Goal: Task Accomplishment & Management: Manage account settings

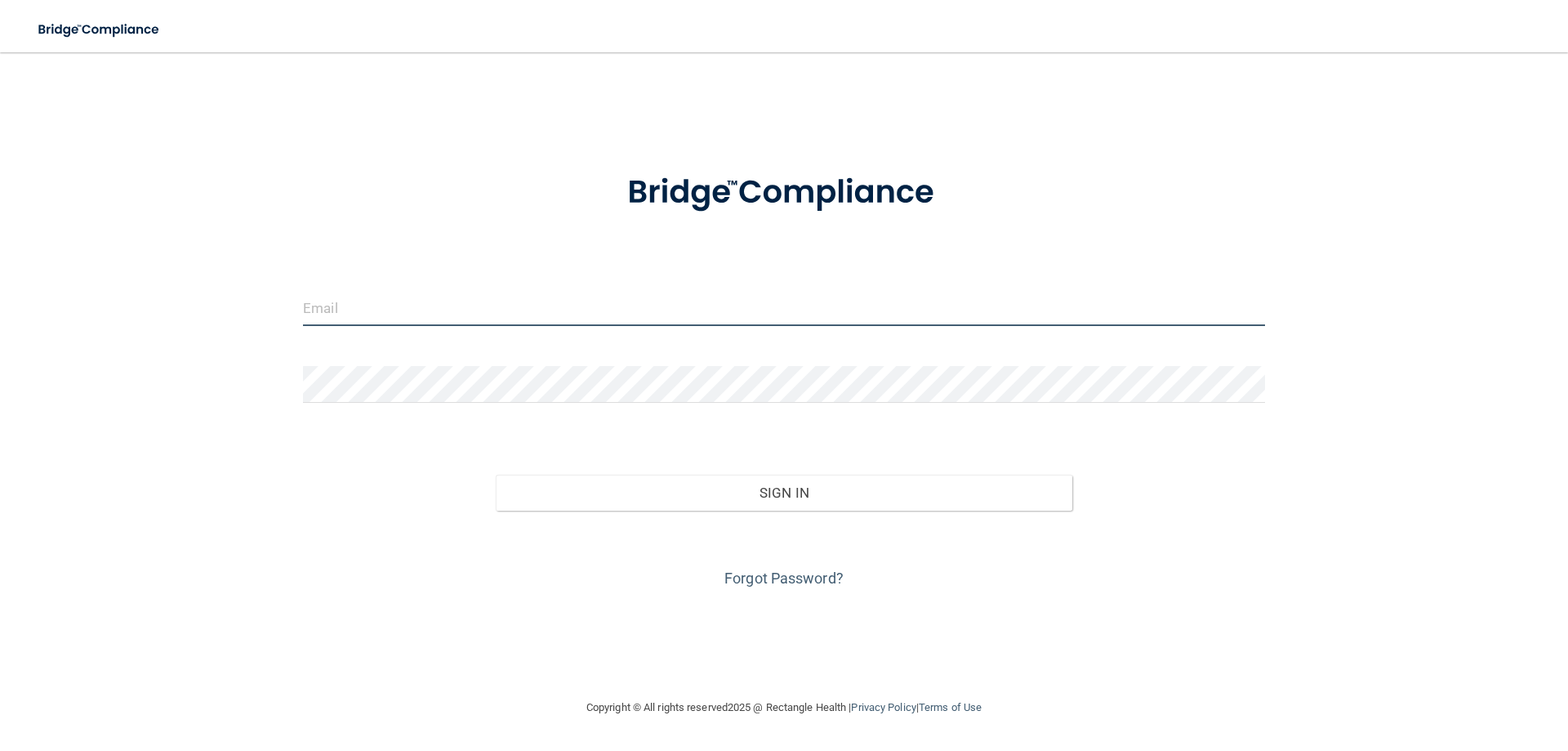
click at [554, 304] on input "email" at bounding box center [784, 308] width 962 height 37
type input "[EMAIL_ADDRESS][DOMAIN_NAME]"
click at [655, 333] on form "Invalid email/password. You don't have permission to access that page. Sign In …" at bounding box center [784, 372] width 962 height 442
click at [666, 307] on input "email" at bounding box center [784, 308] width 962 height 37
click at [767, 570] on link "Forgot Password?" at bounding box center [784, 578] width 119 height 18
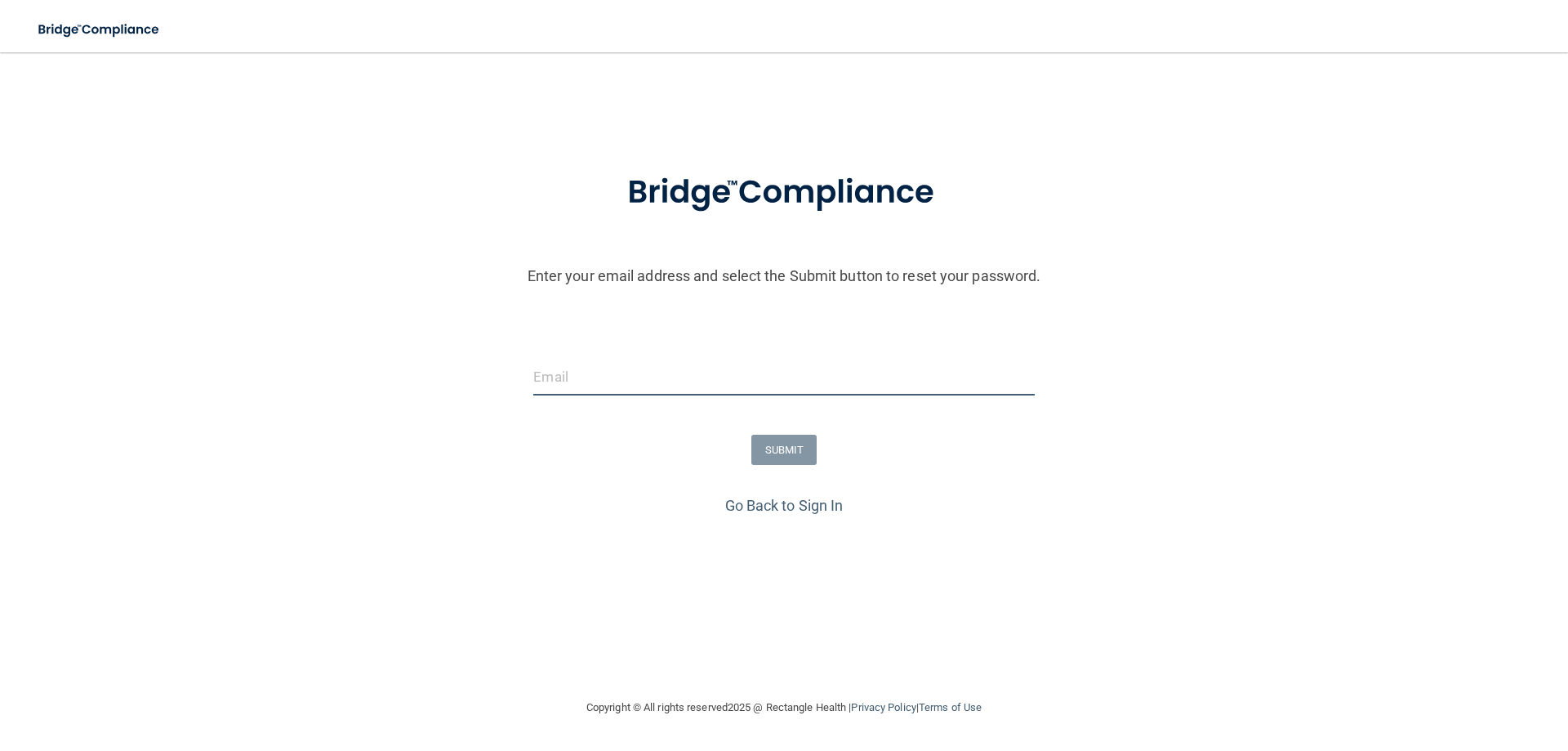
click at [649, 358] on input "email" at bounding box center [784, 377] width 501 height 37
type input "[EMAIL_ADDRESS][DOMAIN_NAME]"
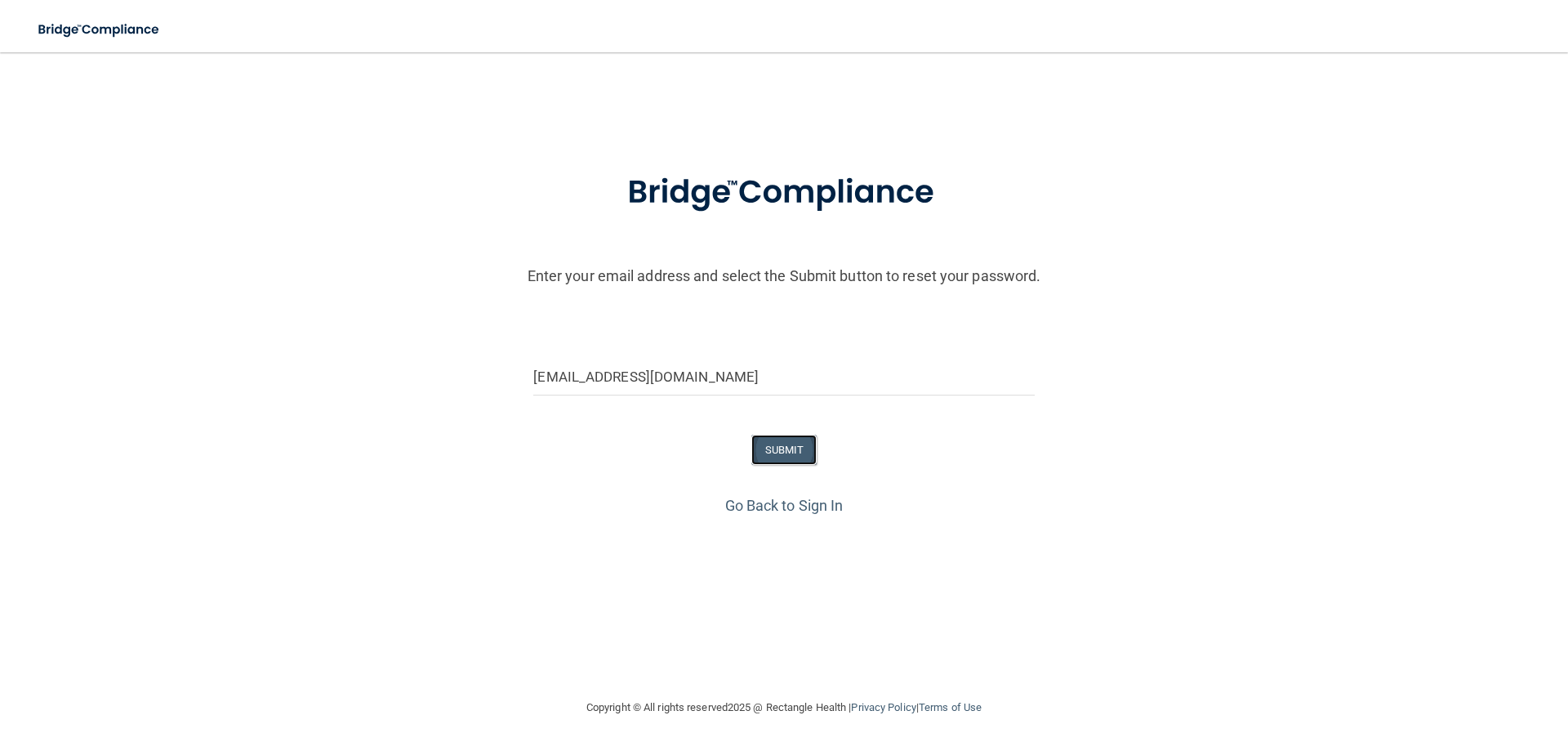
click at [806, 435] on button "SUBMIT" at bounding box center [785, 450] width 67 height 31
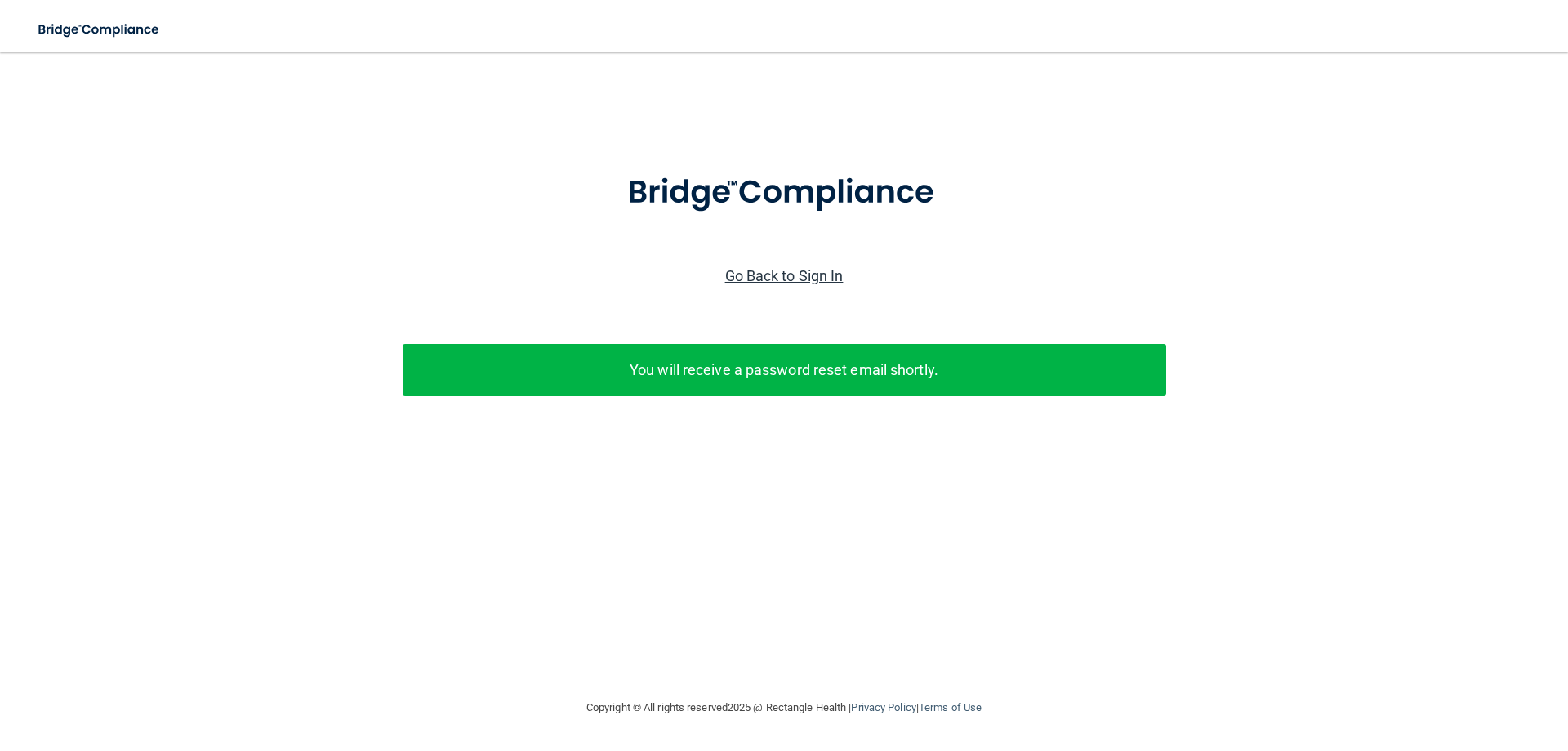
click at [795, 267] on link "Go Back to Sign In" at bounding box center [784, 276] width 118 height 18
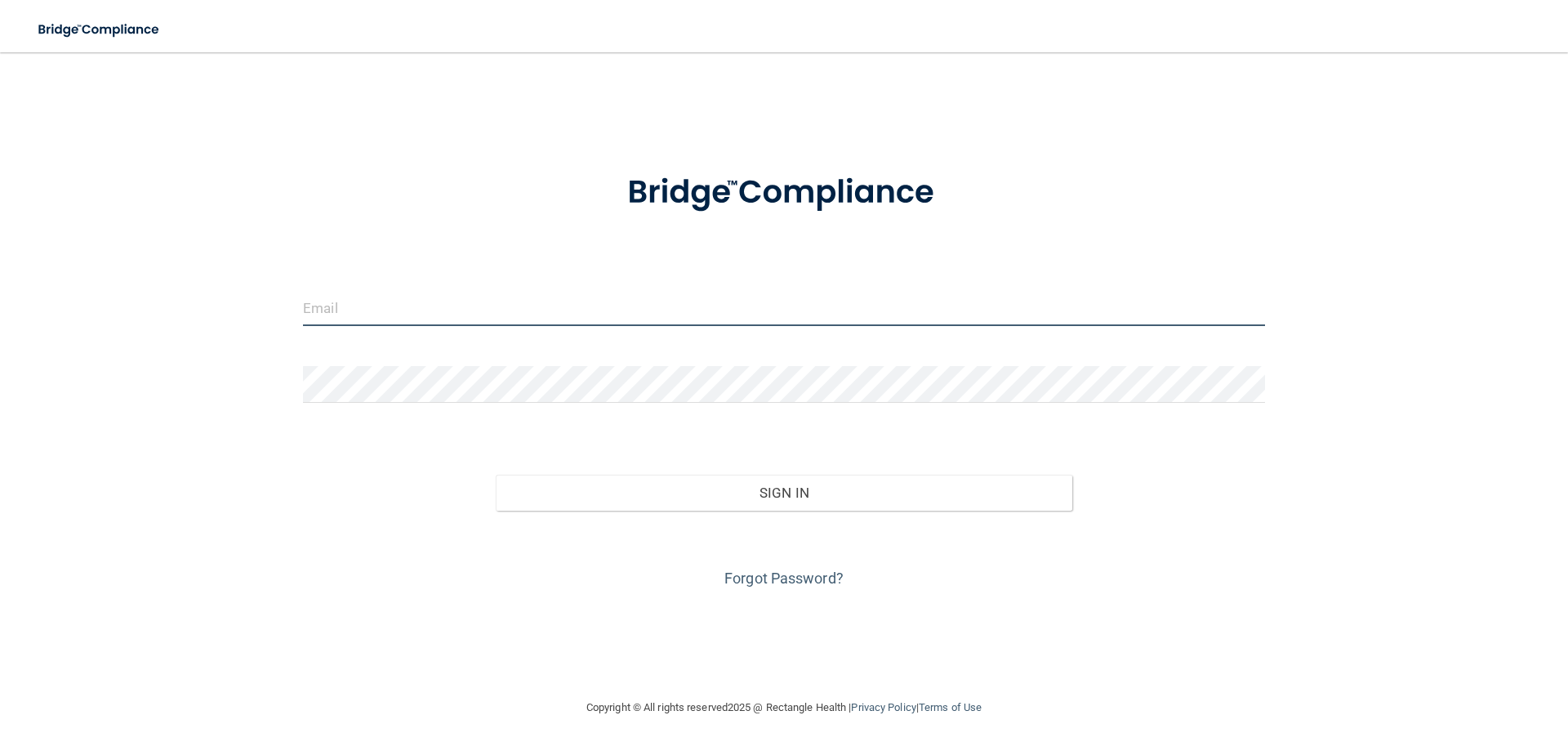
click at [514, 295] on input "email" at bounding box center [784, 308] width 962 height 37
type input "[EMAIL_ADDRESS][DOMAIN_NAME]"
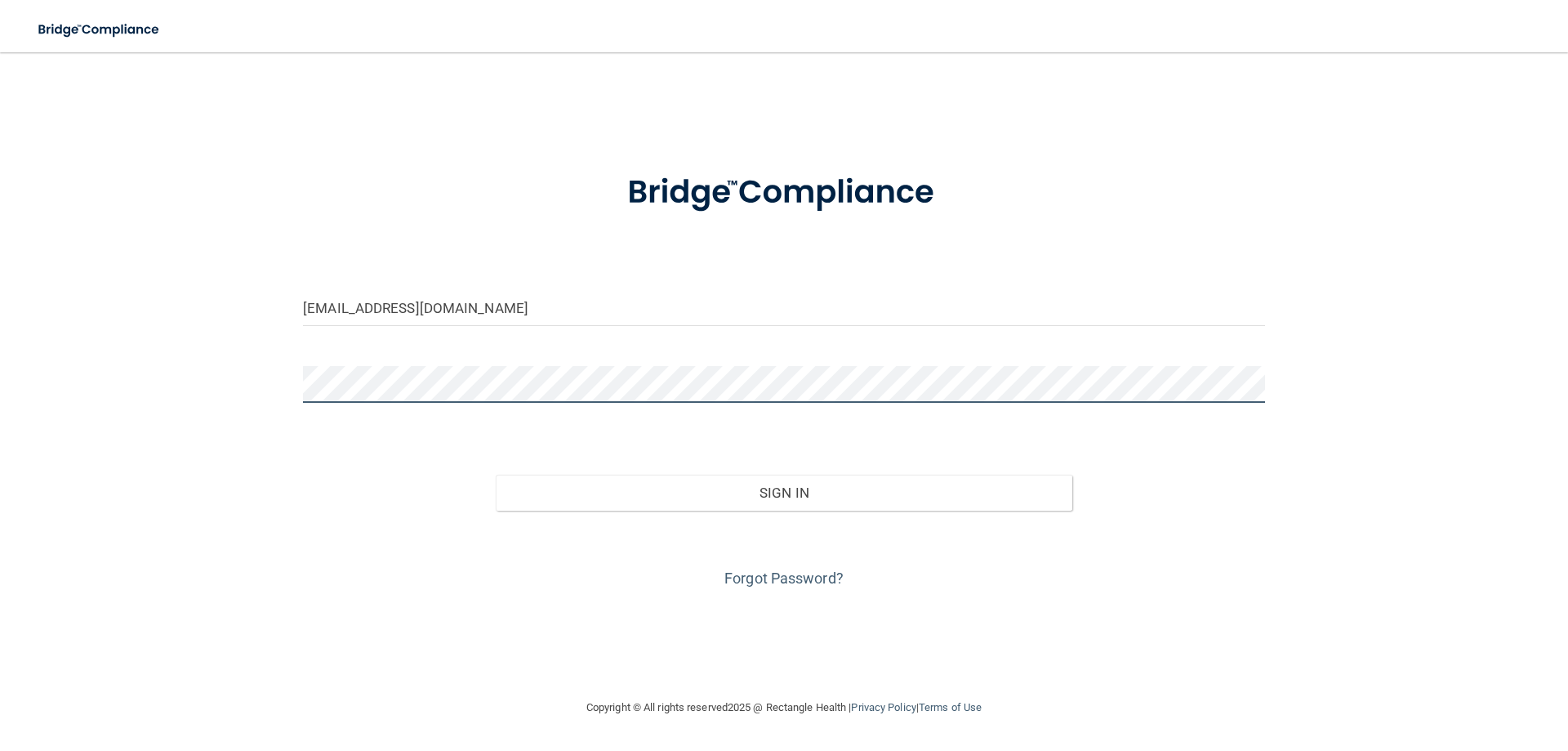
click at [496, 475] on button "Sign In" at bounding box center [784, 492] width 577 height 36
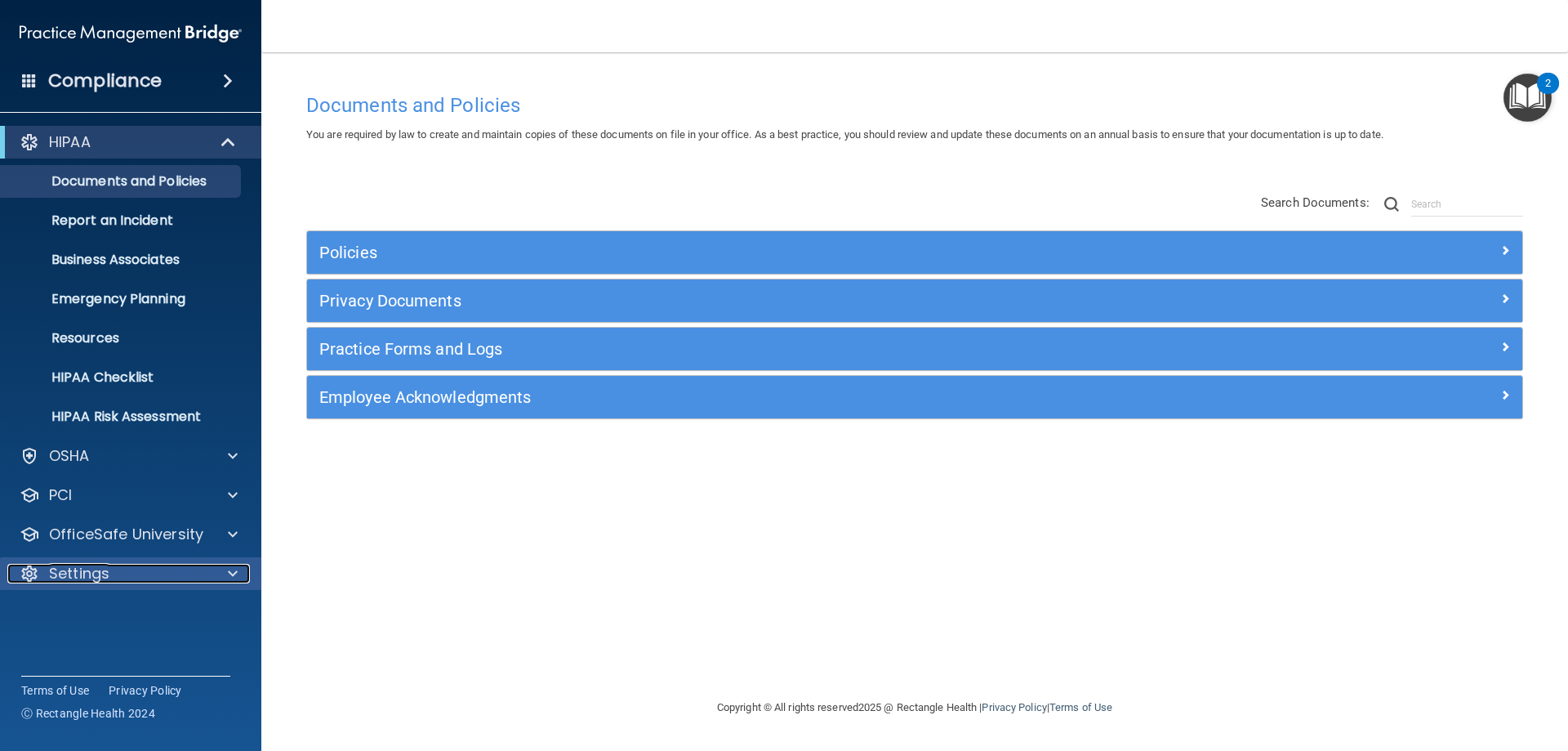
click at [210, 580] on div at bounding box center [230, 573] width 41 height 19
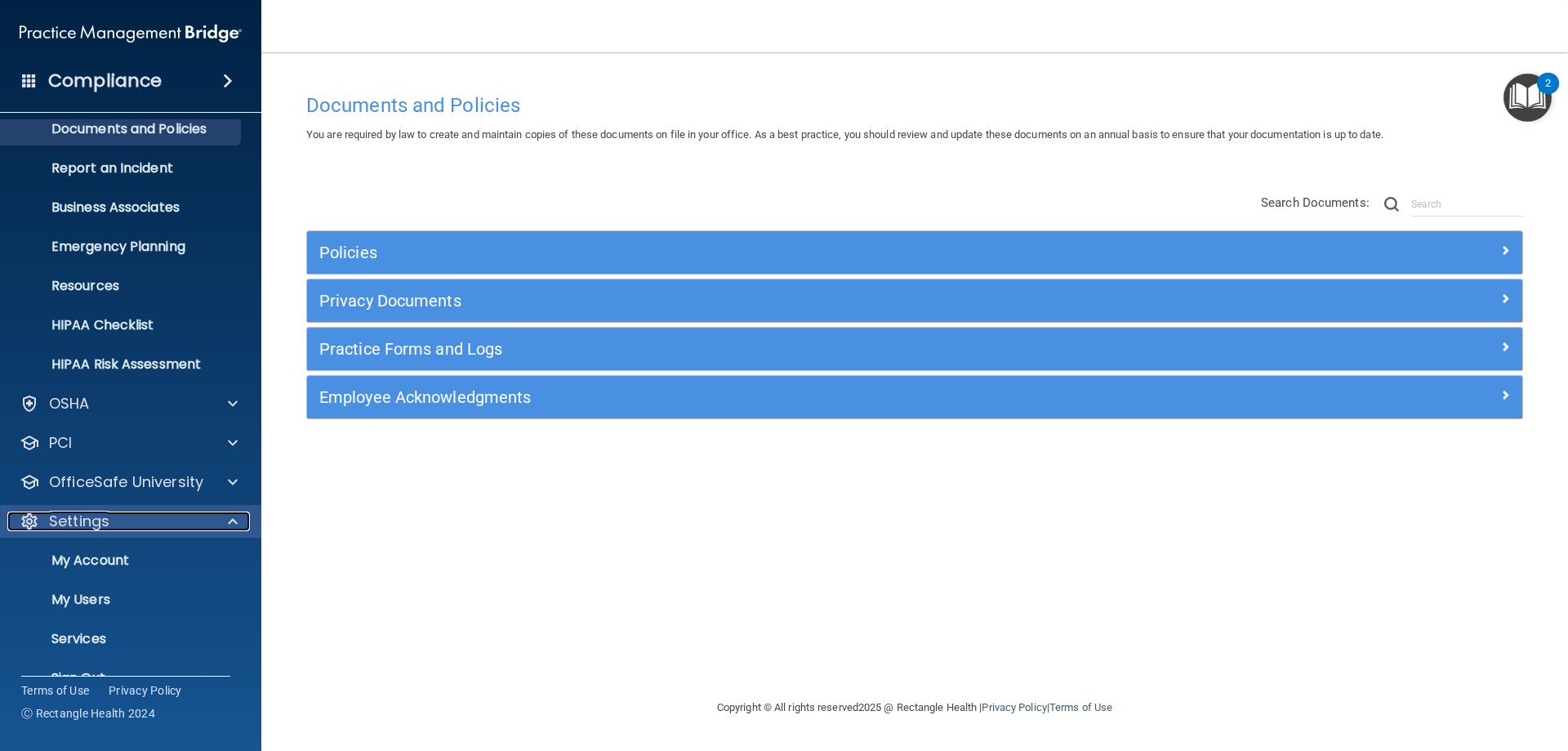
scroll to position [81, 0]
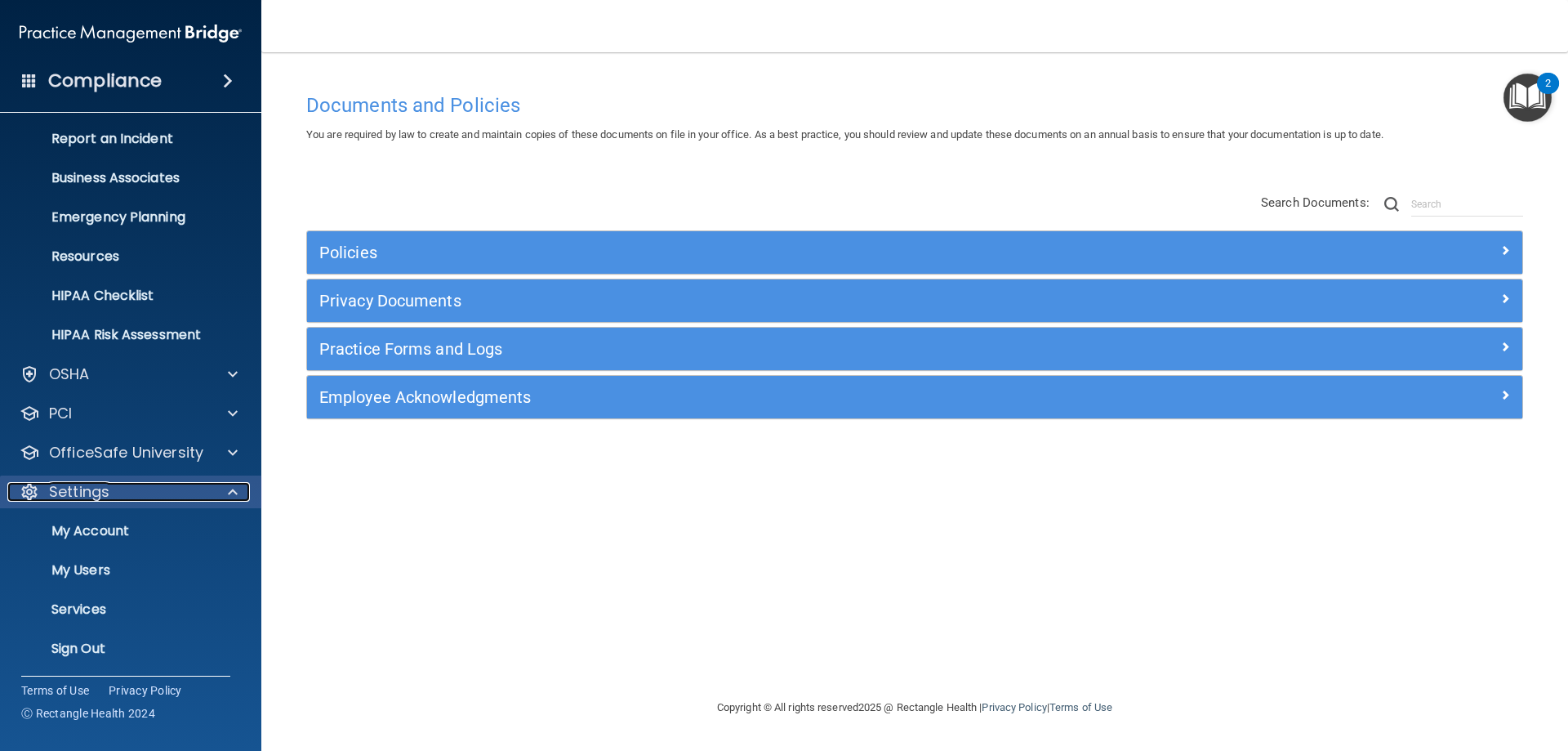
click at [237, 489] on div at bounding box center [230, 492] width 41 height 19
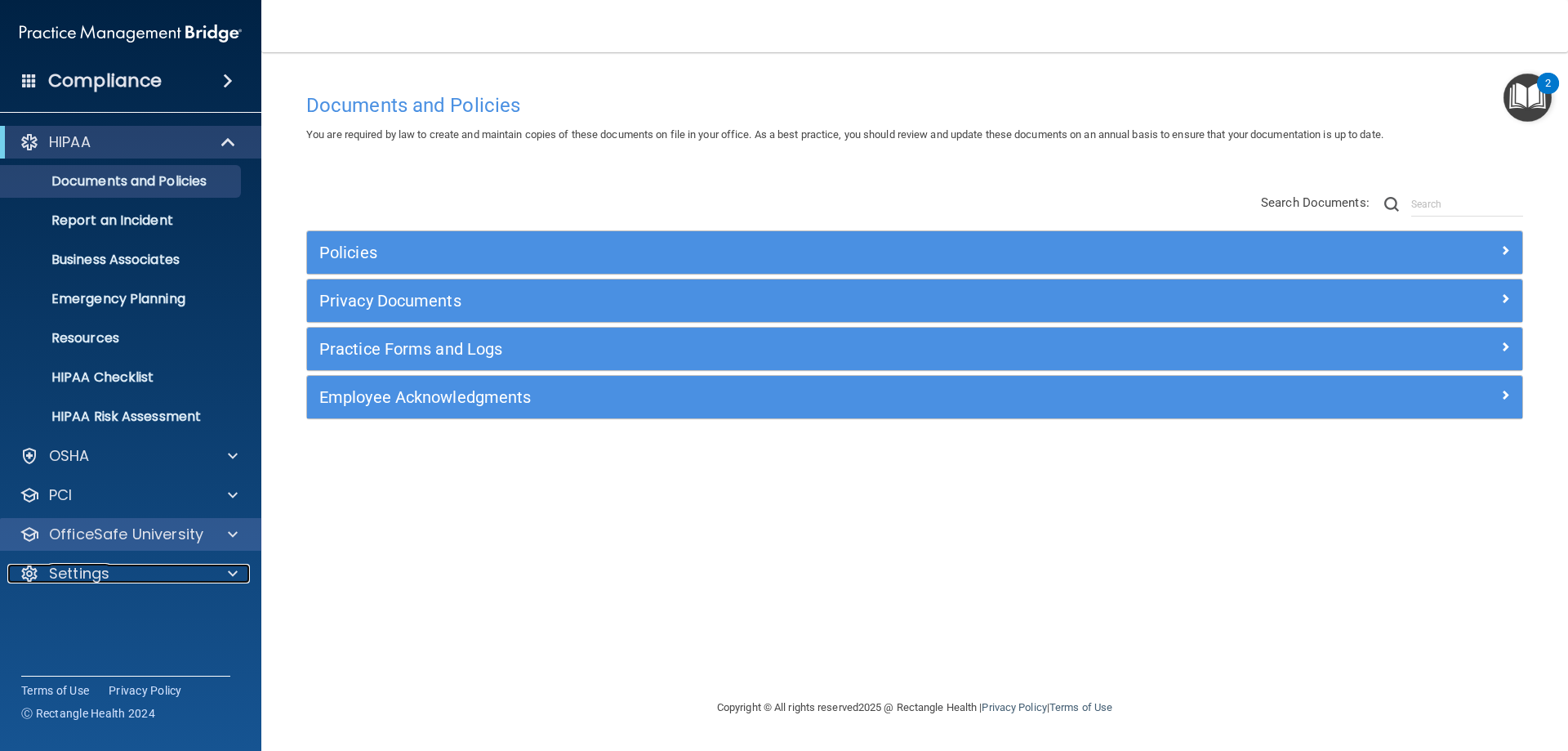
scroll to position [0, 0]
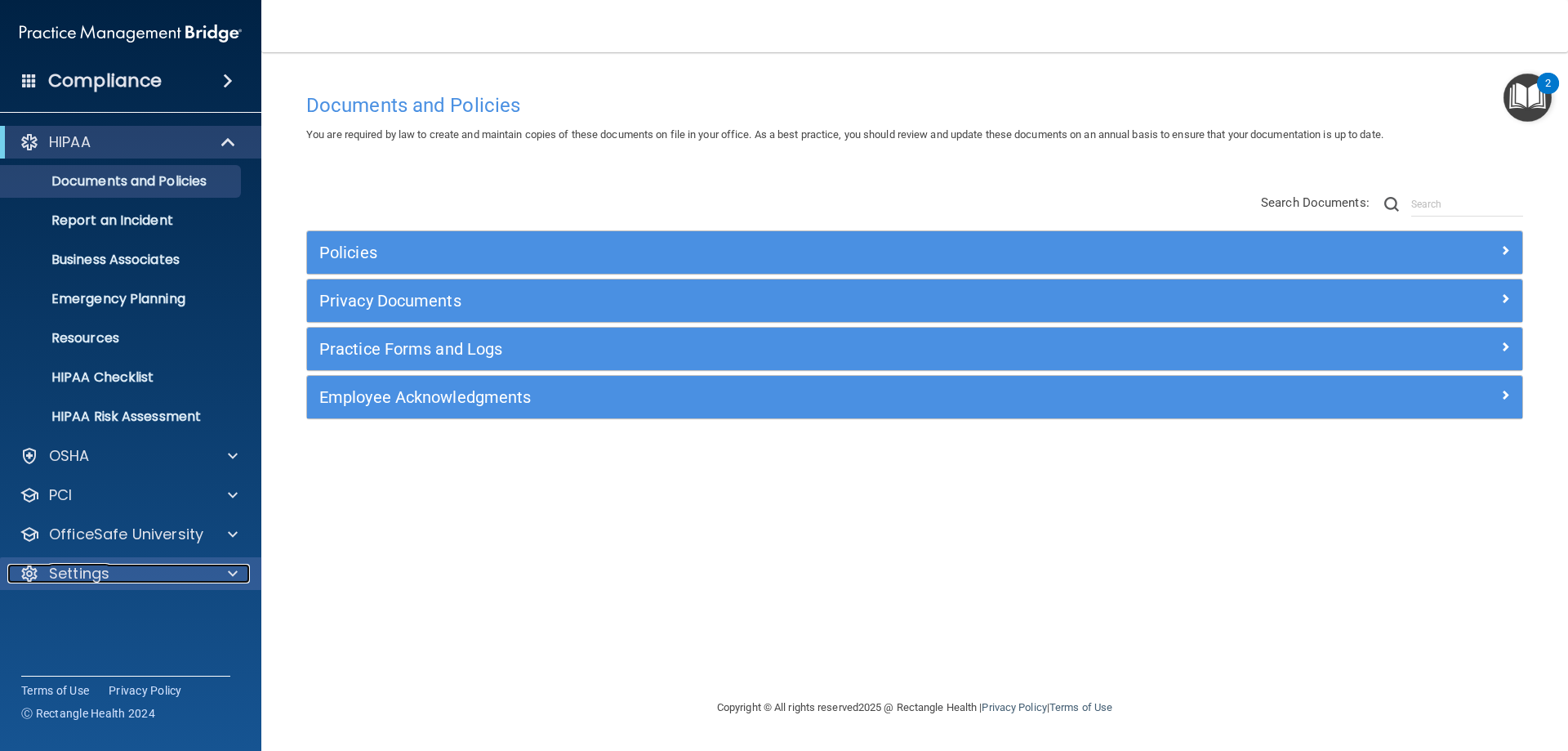
click at [215, 566] on div at bounding box center [230, 573] width 41 height 19
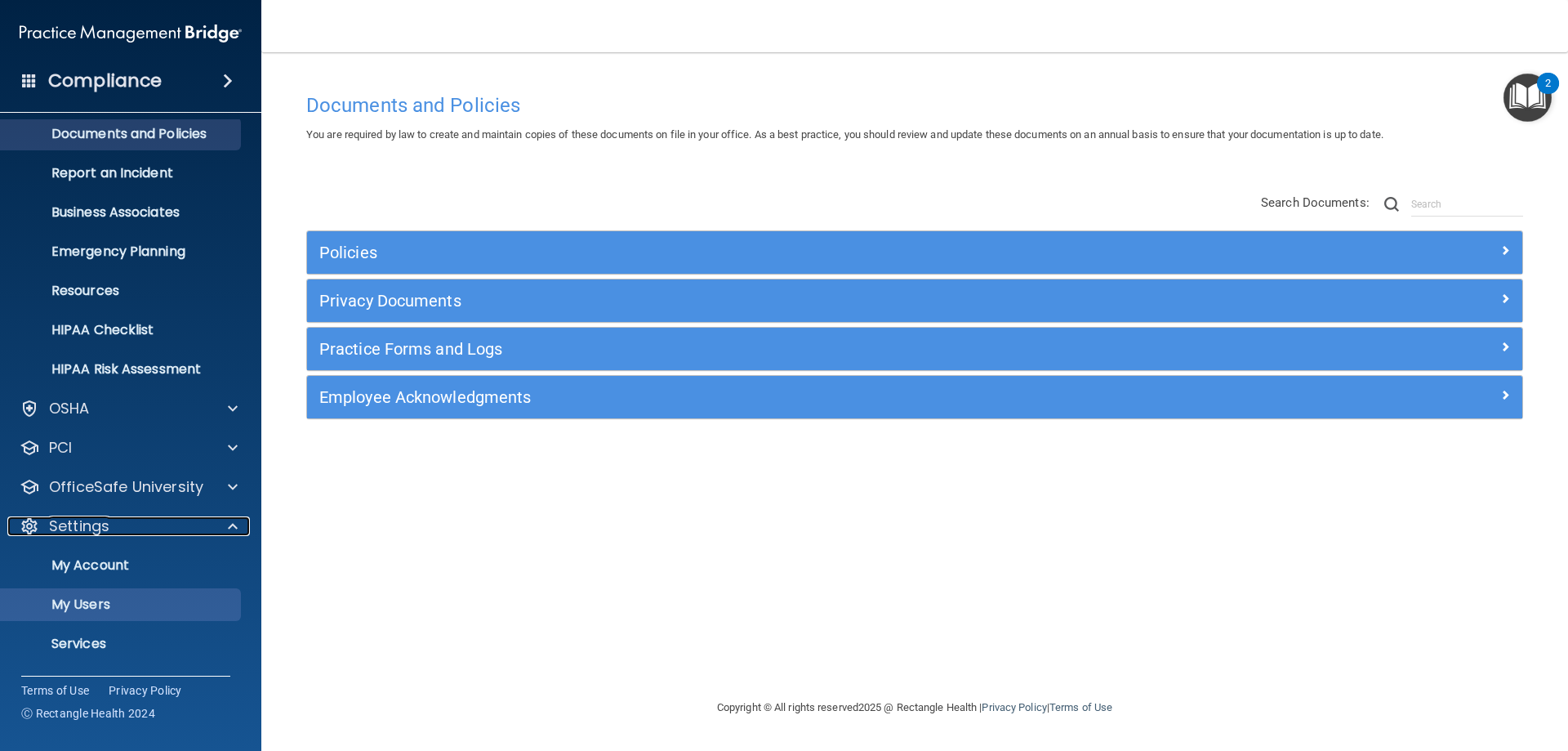
scroll to position [84, 0]
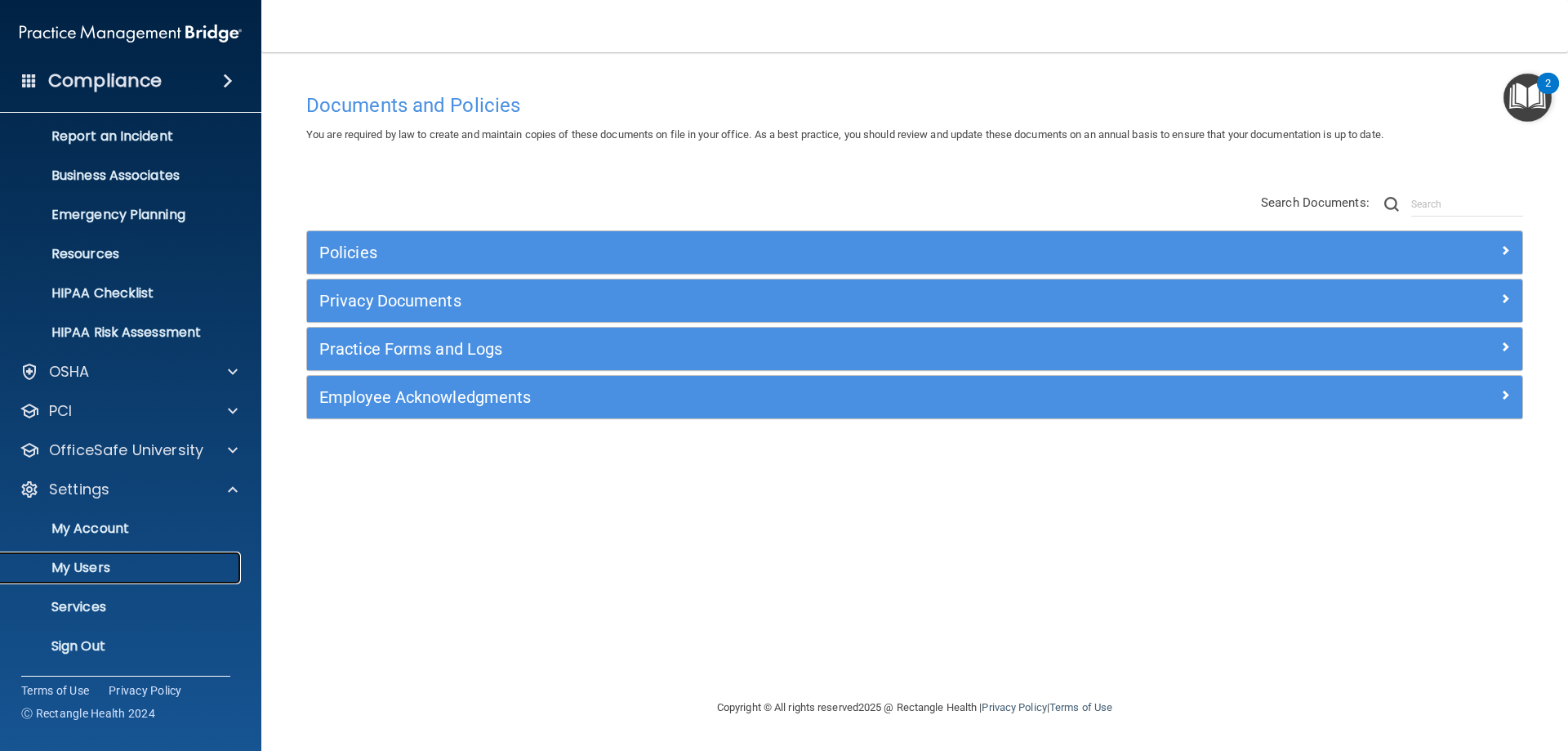
click at [160, 574] on p "My Users" at bounding box center [122, 568] width 223 height 17
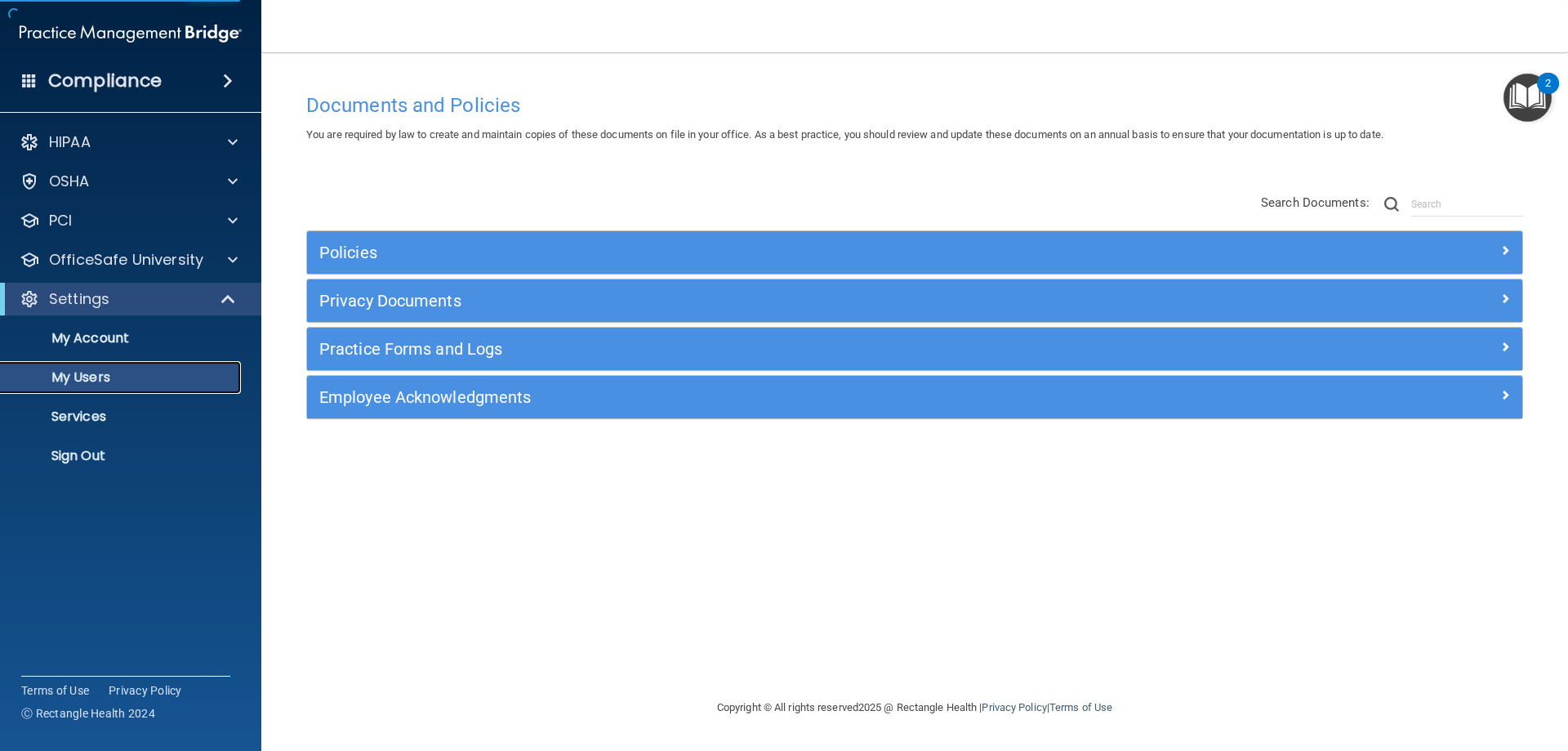
select select "20"
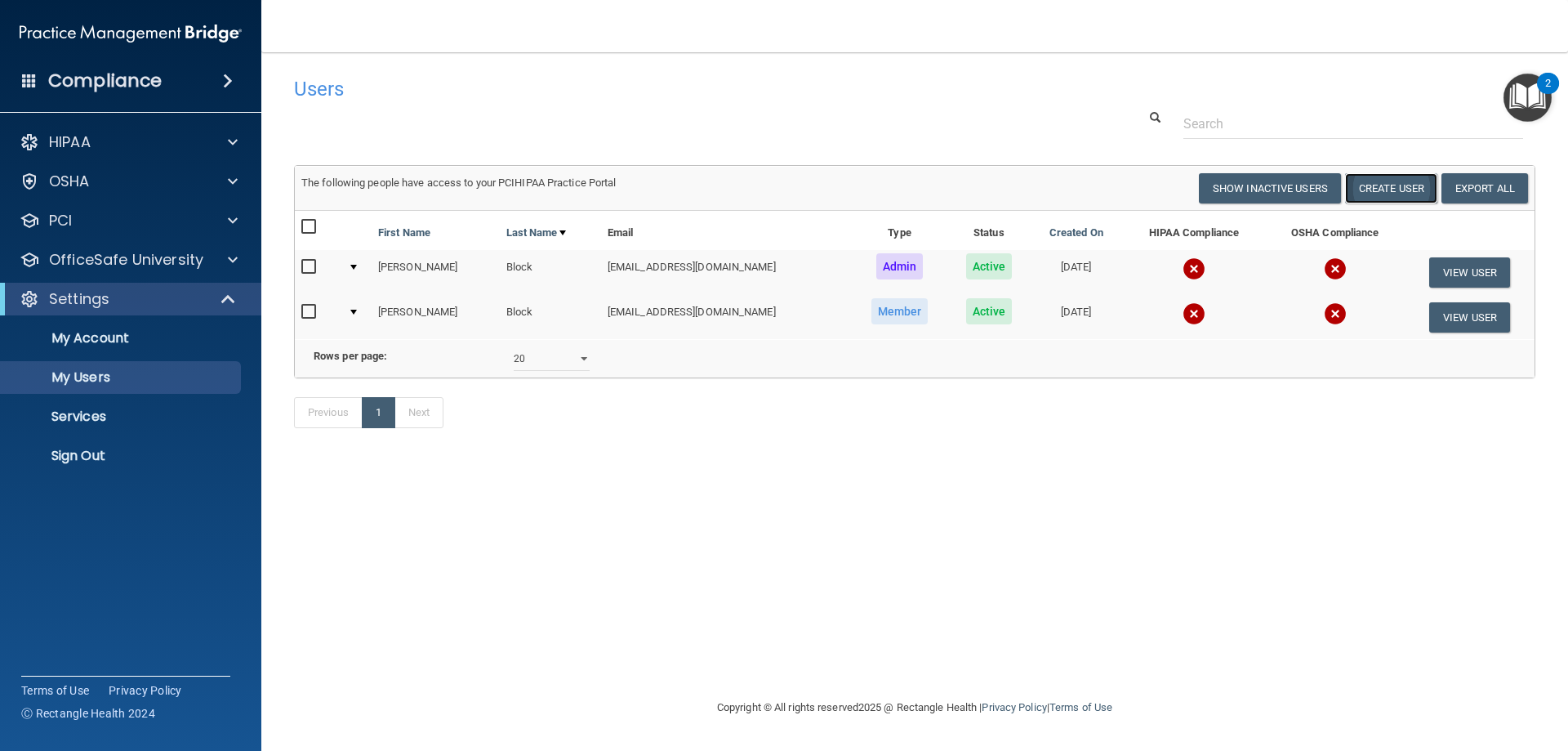
click at [1393, 190] on button "Create User" at bounding box center [1391, 188] width 92 height 31
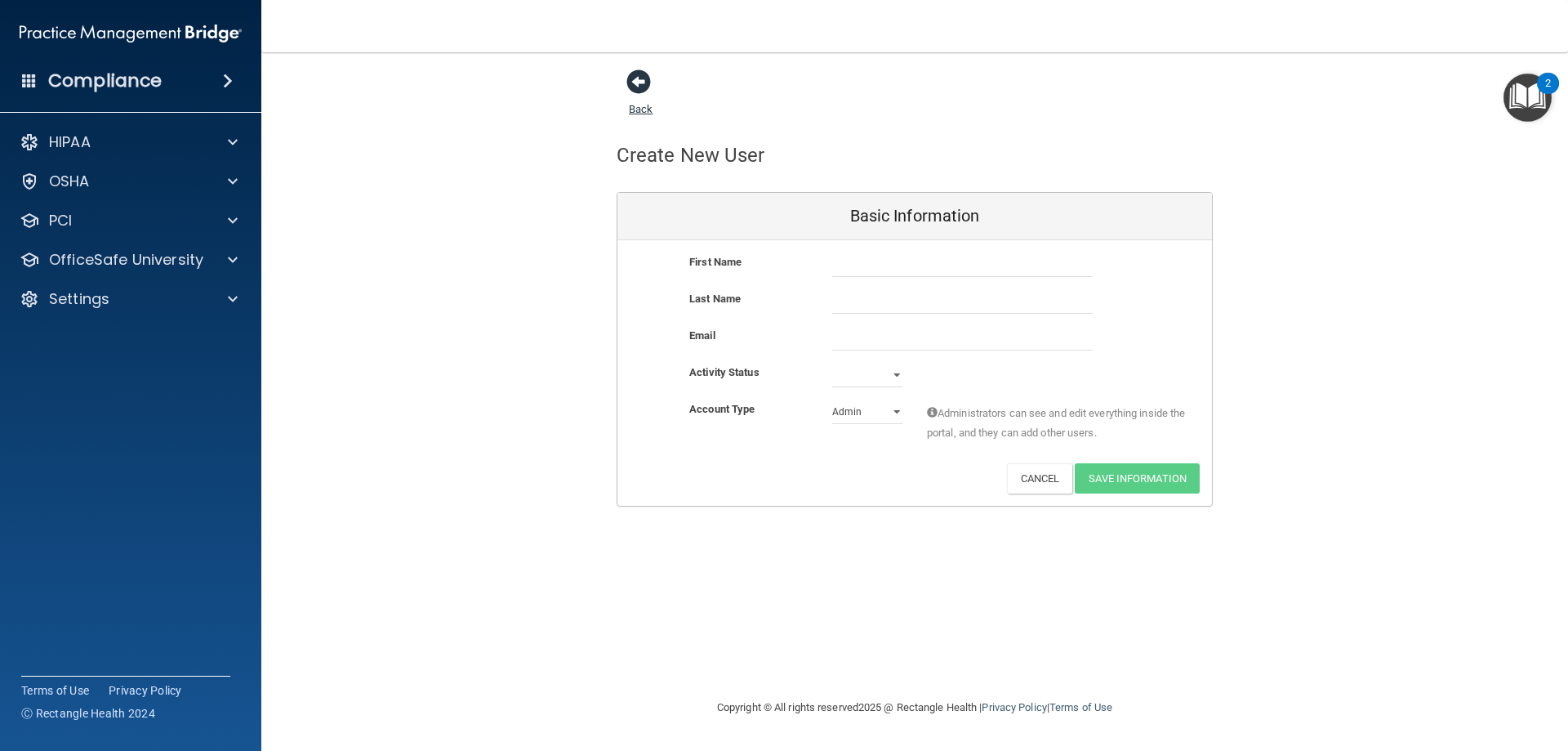
click at [640, 94] on span at bounding box center [639, 81] width 25 height 25
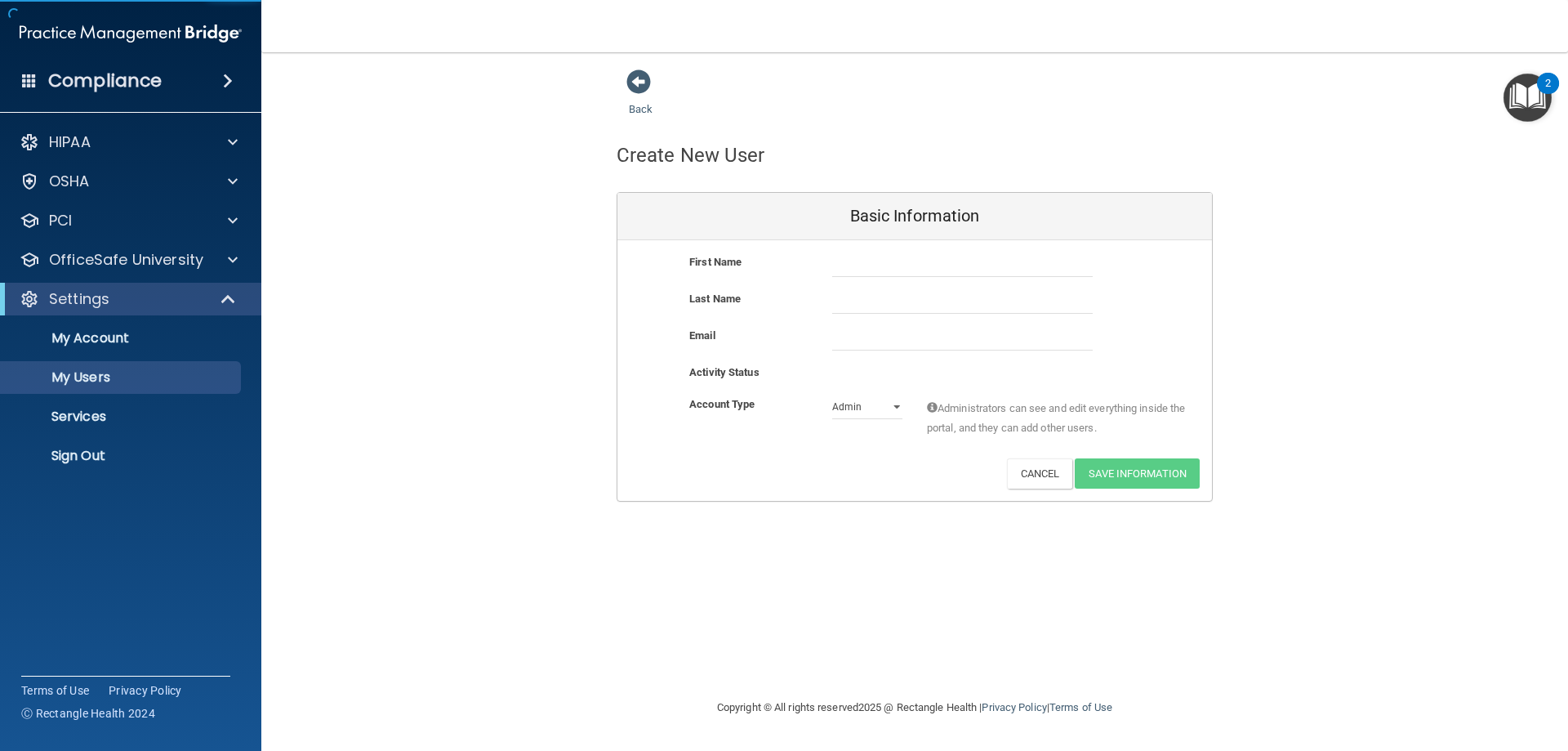
select select "20"
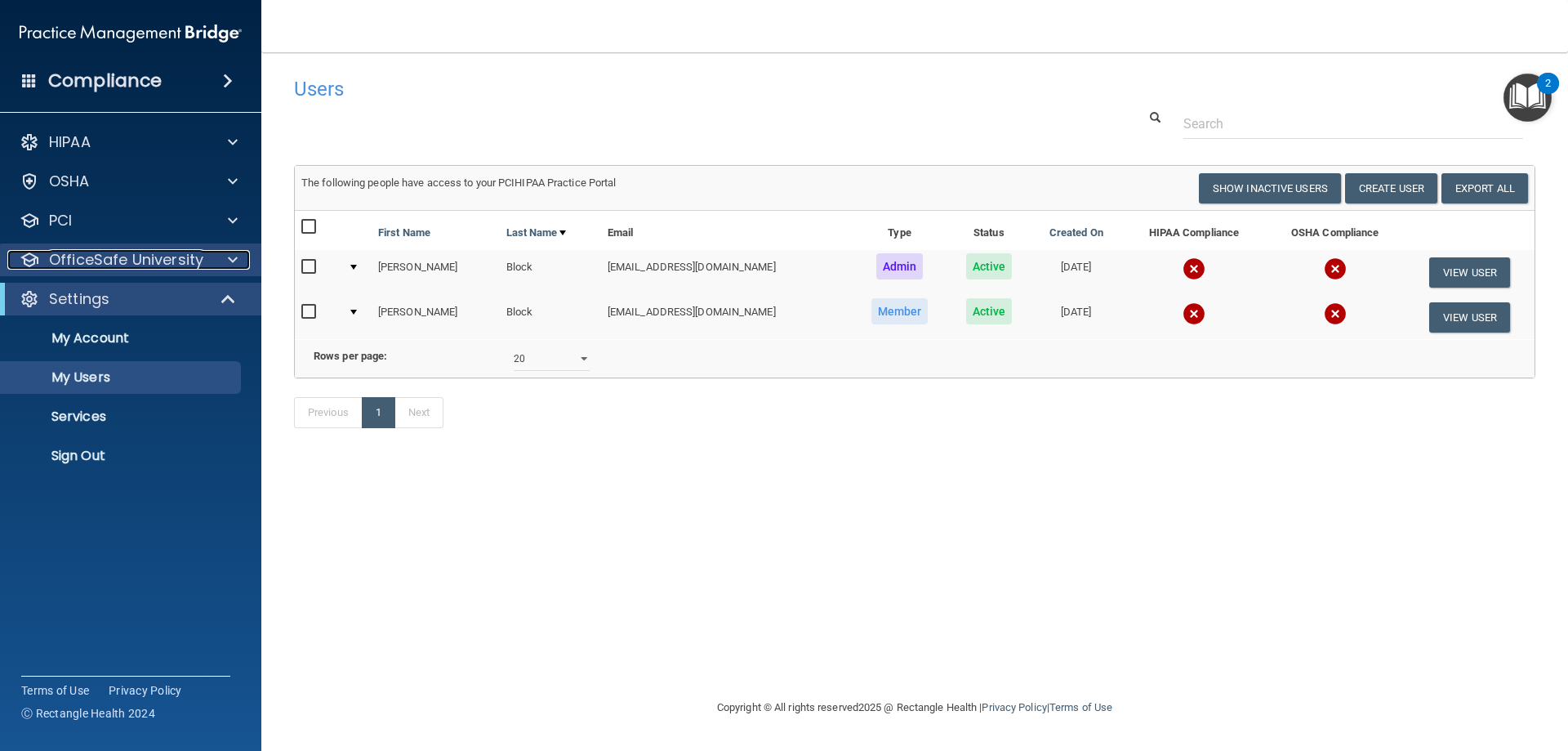
click at [210, 259] on div at bounding box center [230, 259] width 41 height 19
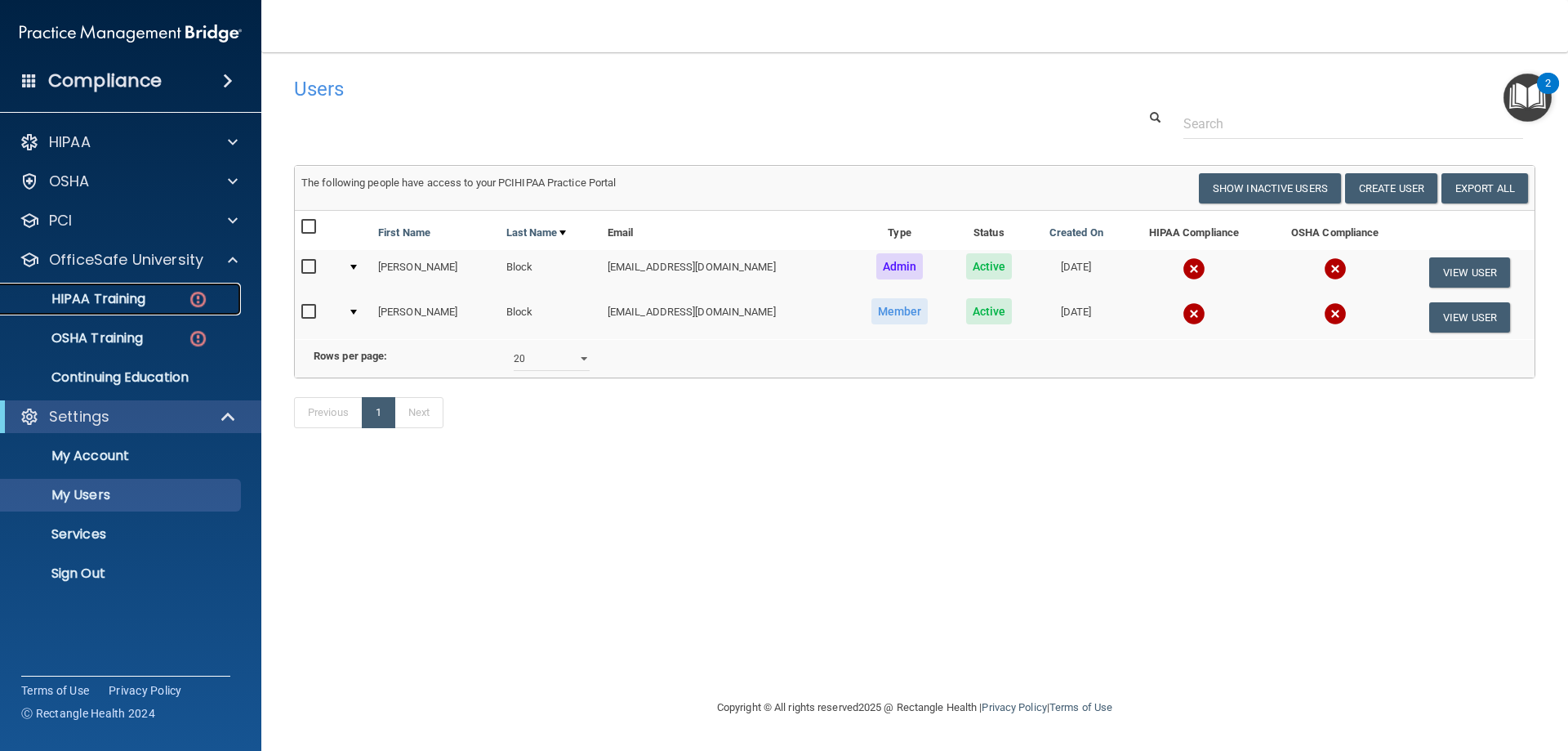
click at [138, 306] on p "HIPAA Training" at bounding box center [78, 299] width 135 height 17
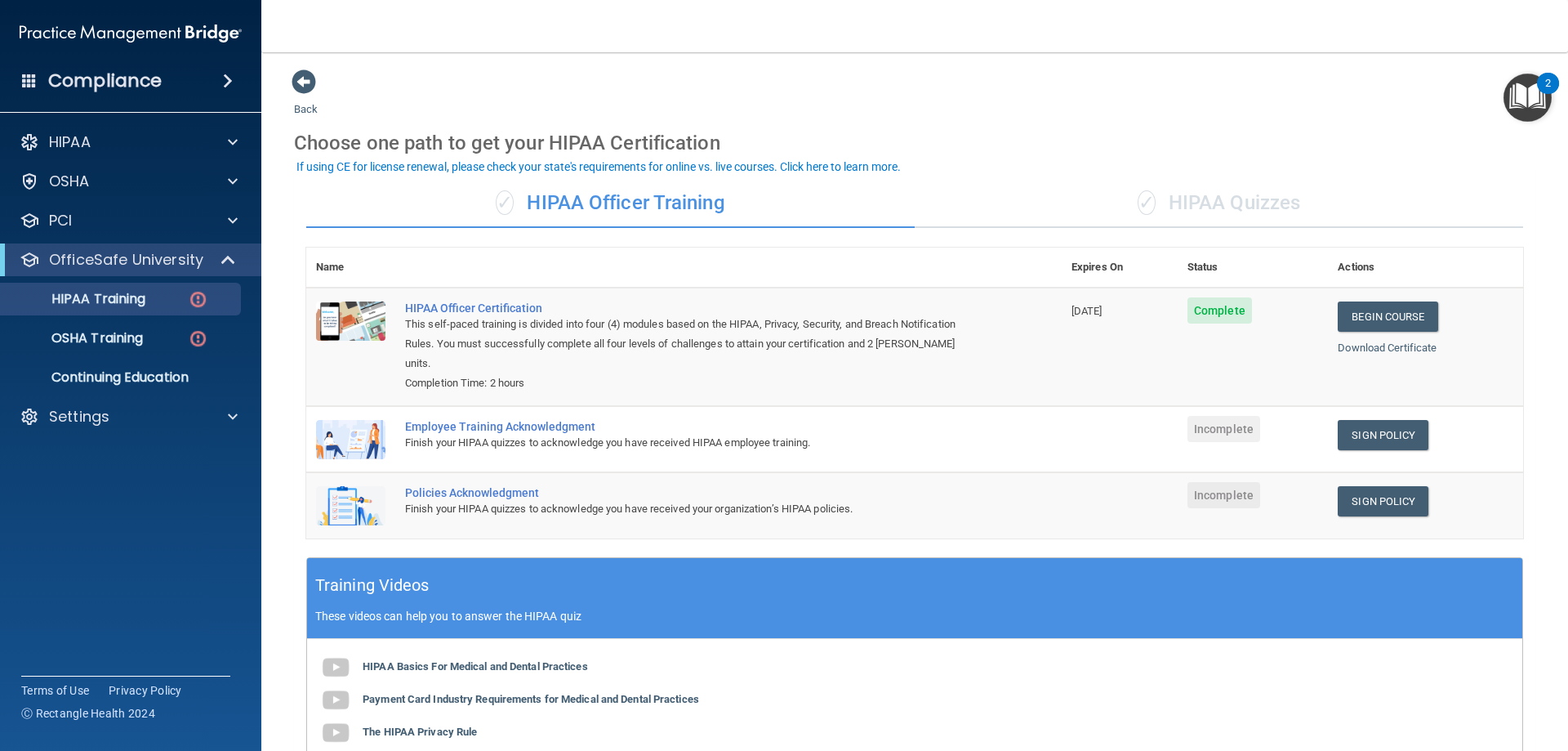
click at [1237, 200] on div "✓ HIPAA Quizzes" at bounding box center [1218, 203] width 609 height 49
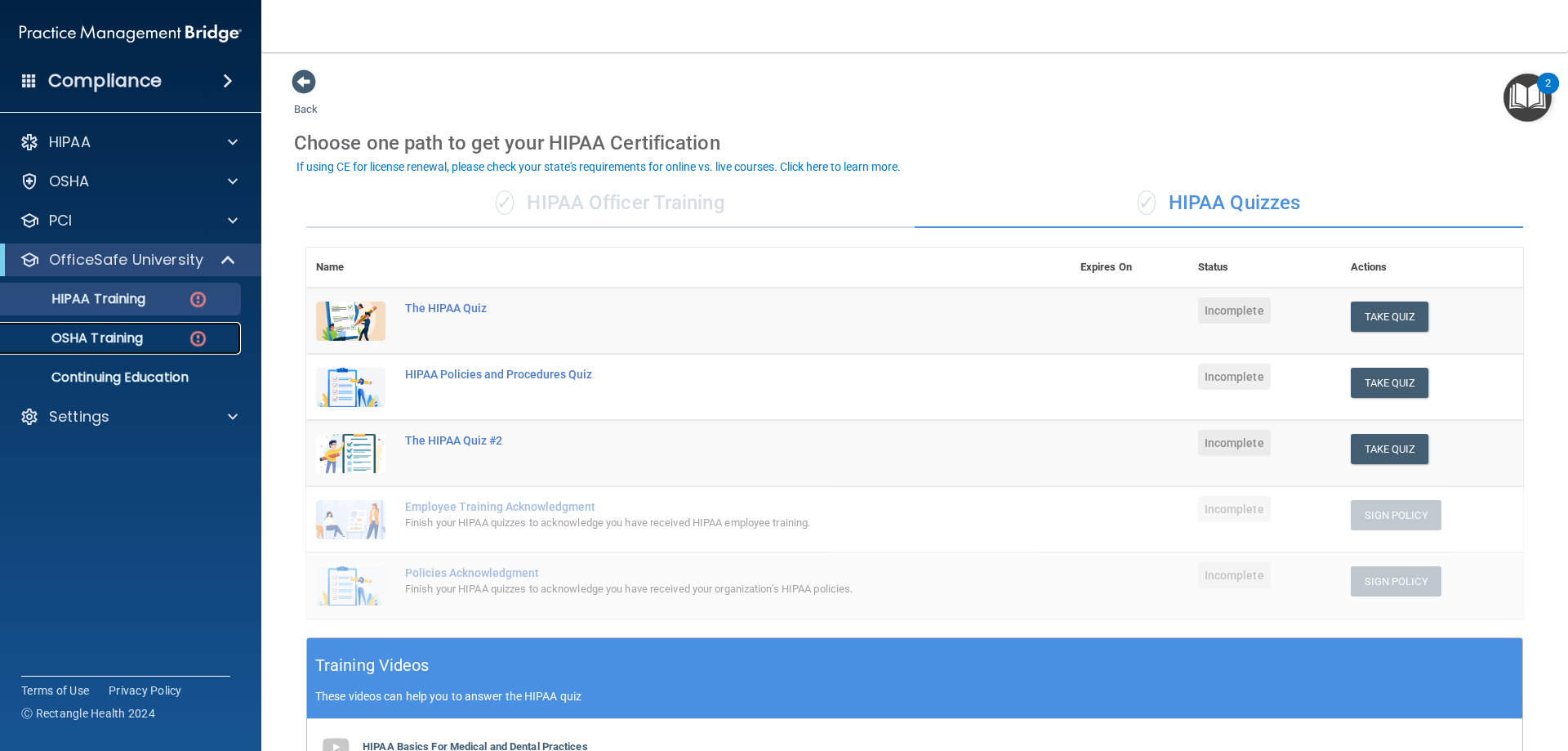
click at [204, 349] on link "OSHA Training" at bounding box center [112, 337] width 258 height 32
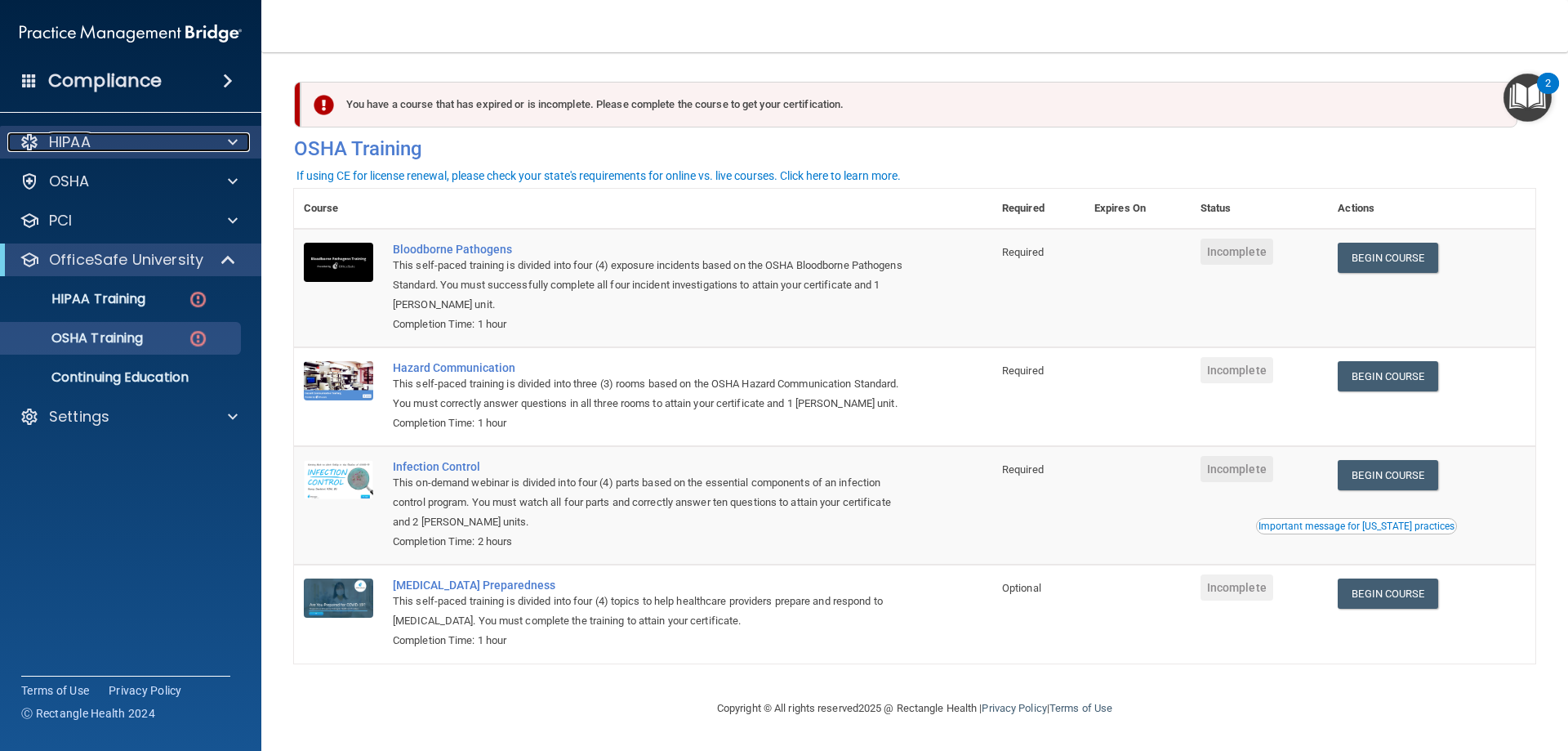
click at [191, 142] on div "HIPAA" at bounding box center [108, 142] width 202 height 19
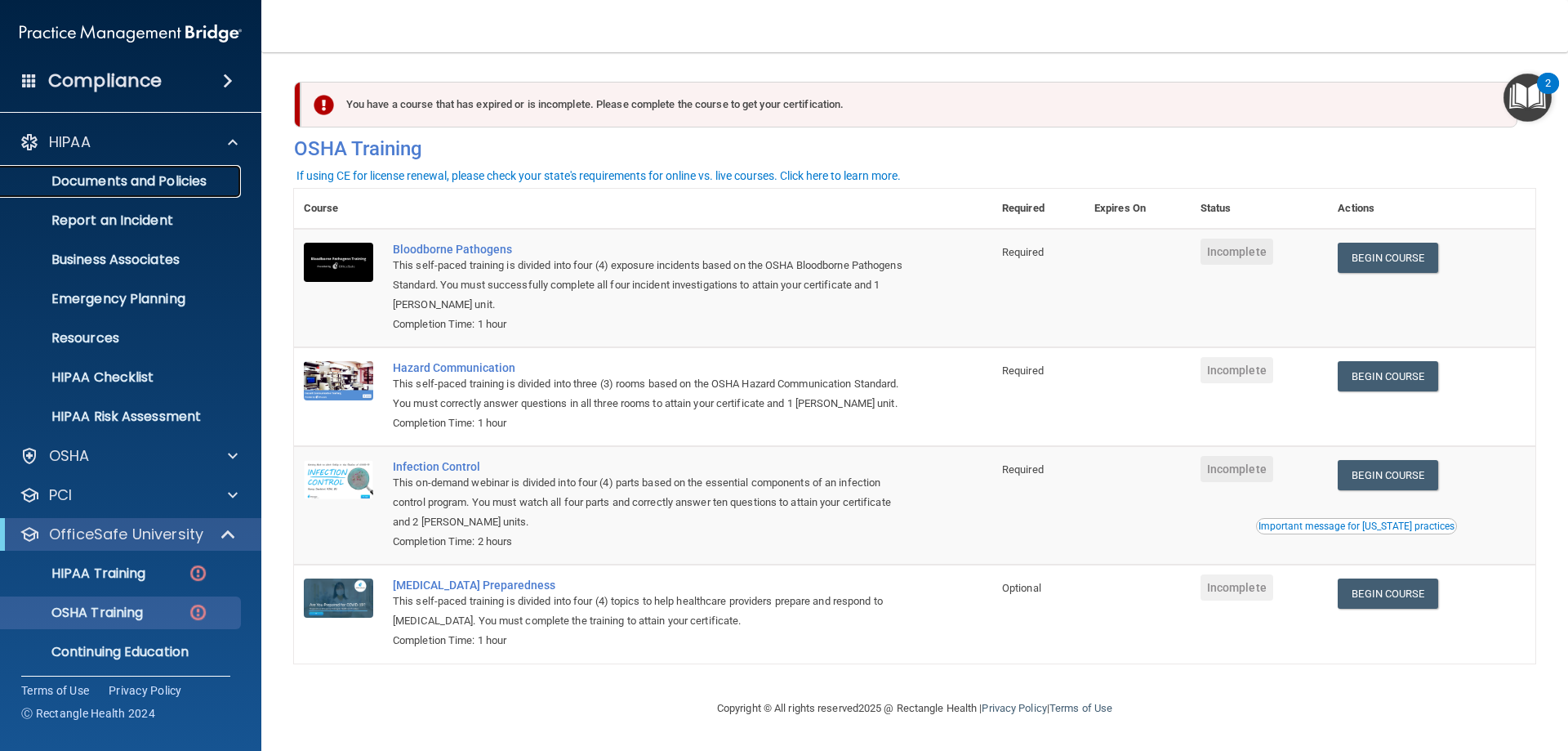
click at [127, 177] on p "Documents and Policies" at bounding box center [122, 181] width 223 height 17
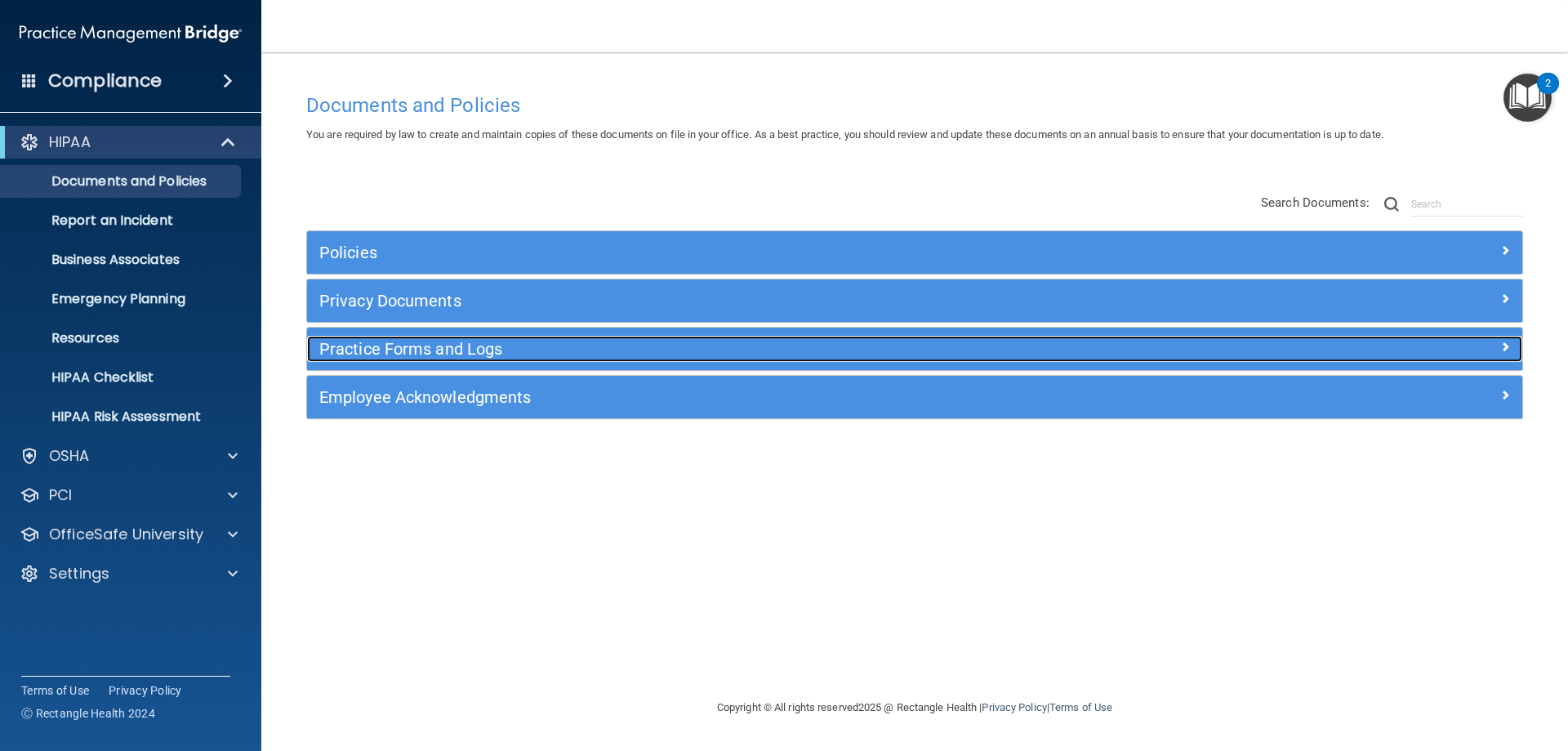
click at [398, 344] on h5 "Practice Forms and Logs" at bounding box center [763, 349] width 887 height 18
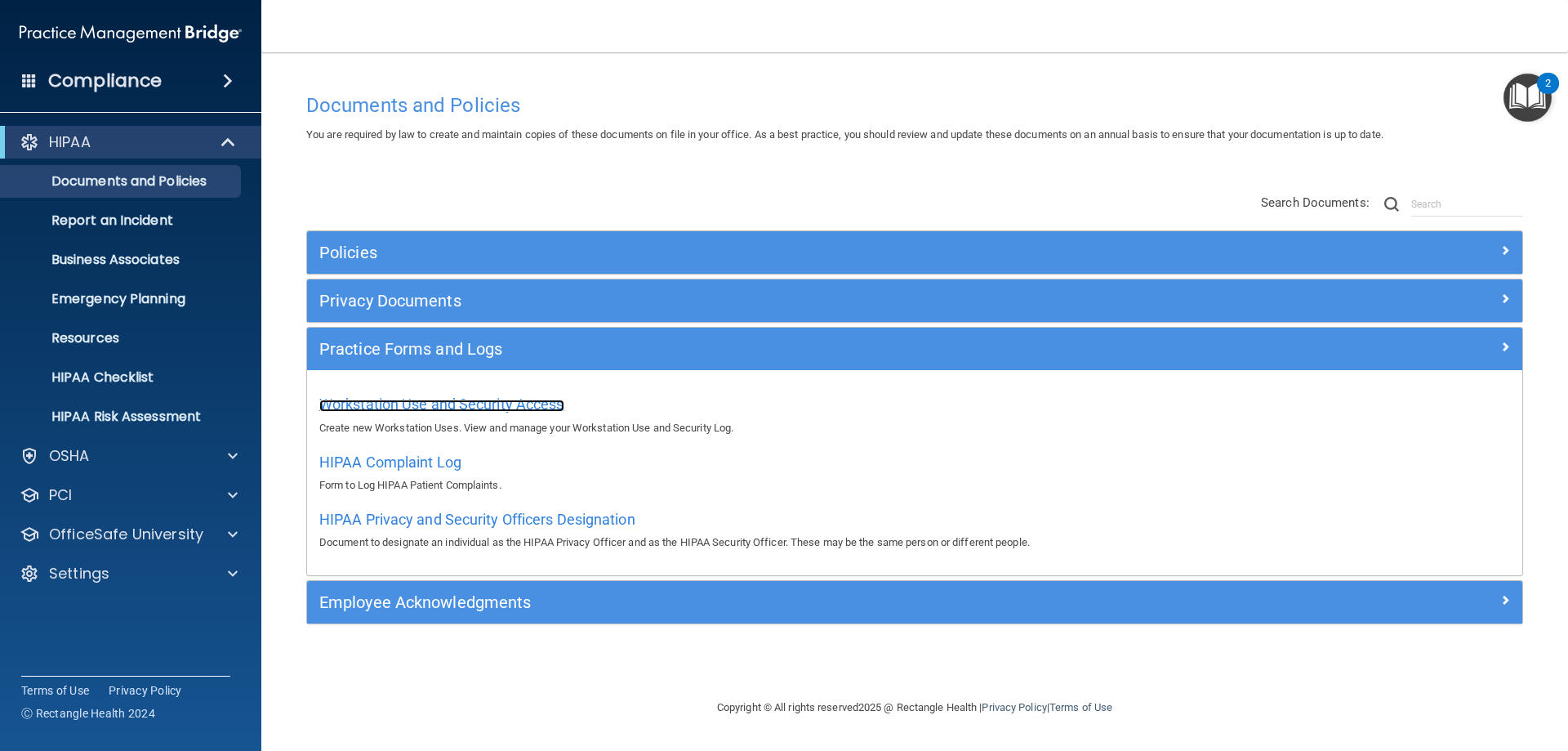
click at [423, 405] on span "Workstation Use and Security Access" at bounding box center [442, 404] width 245 height 18
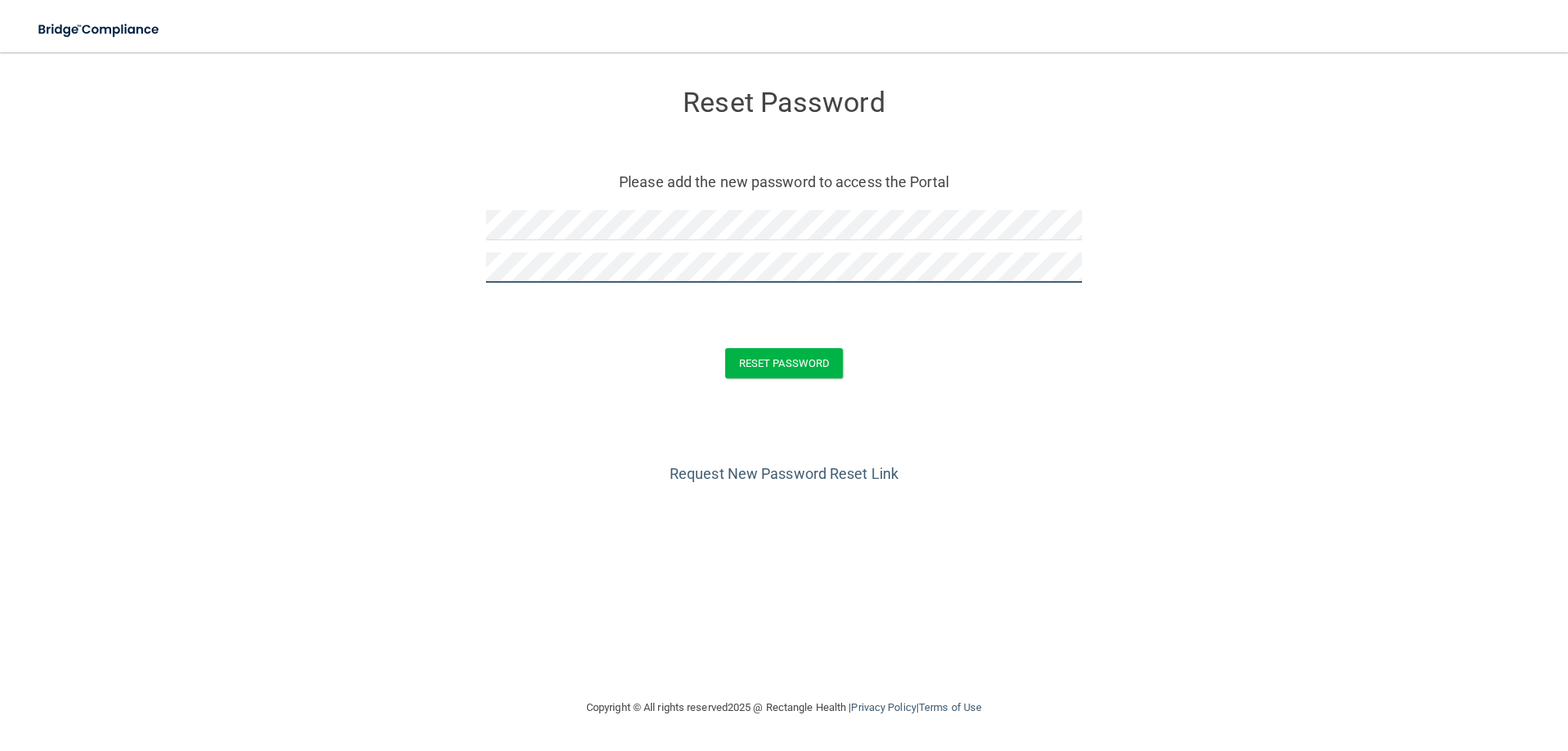
click at [725, 348] on button "Reset Password" at bounding box center [784, 363] width 117 height 31
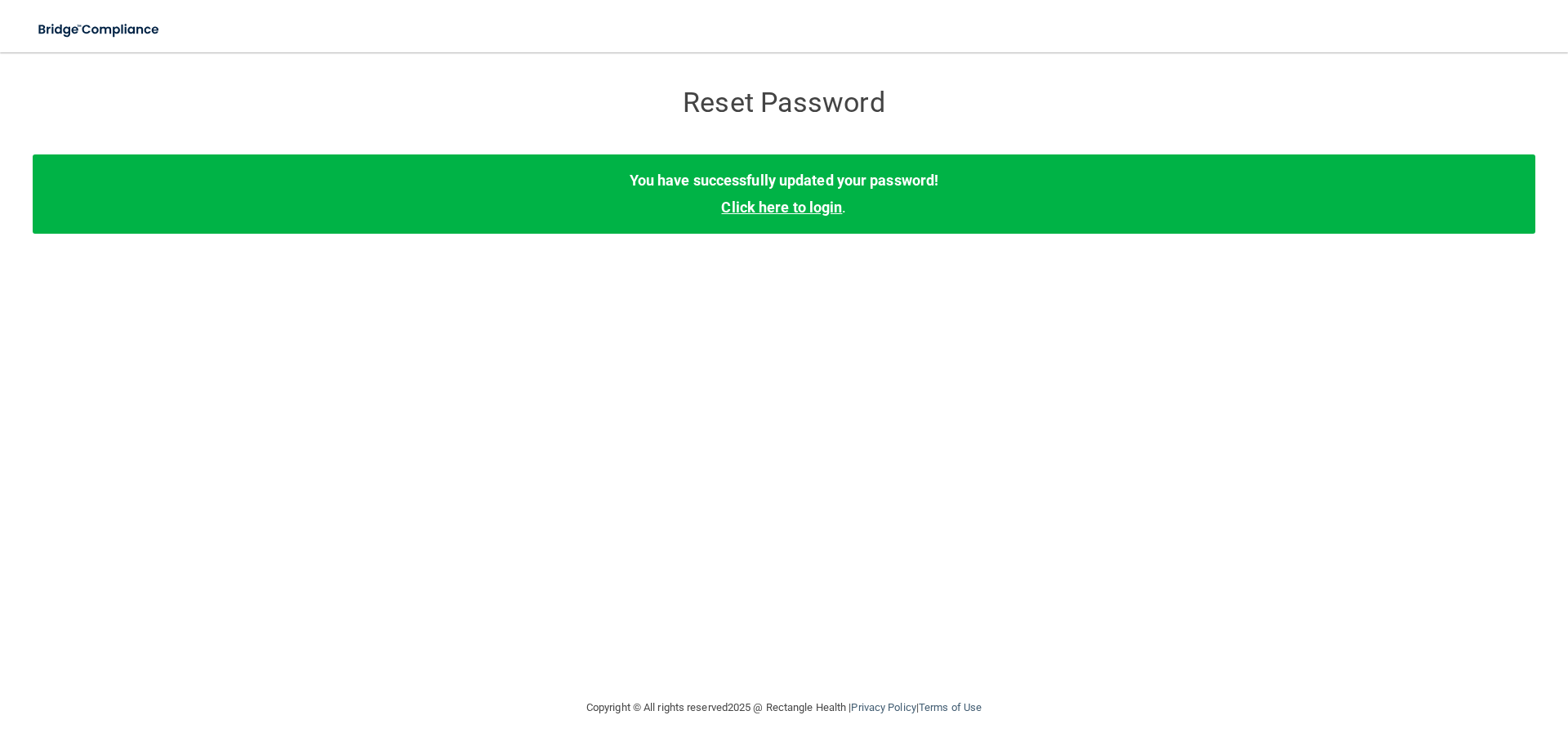
click at [803, 199] on link "Click here to login" at bounding box center [781, 208] width 121 height 18
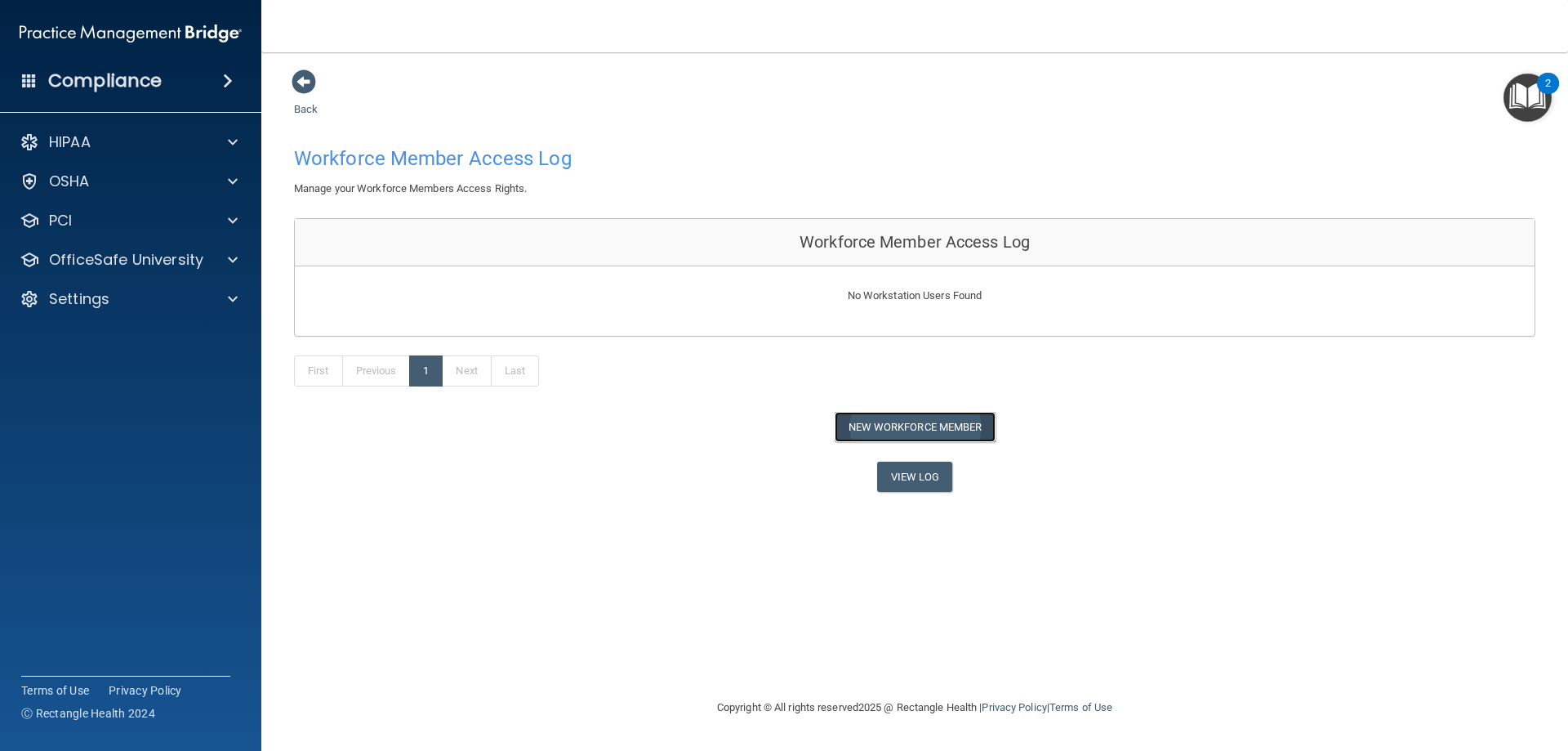
click at [873, 427] on button "New Workforce Member" at bounding box center [915, 427] width 161 height 31
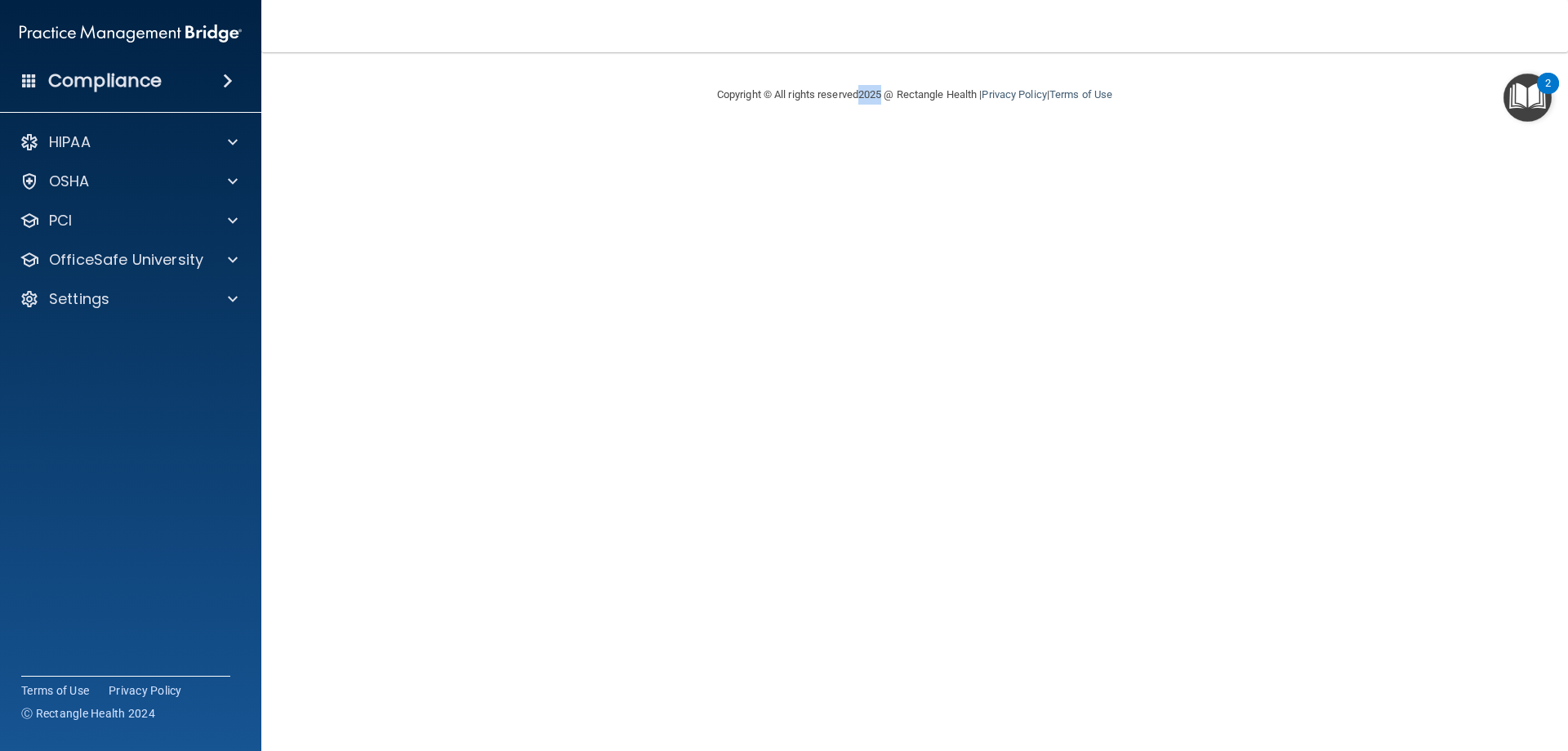
click at [873, 427] on main "Copyright © All rights reserved 2025 @ Rectangle Health | Privacy Policy | Term…" at bounding box center [915, 401] width 1307 height 698
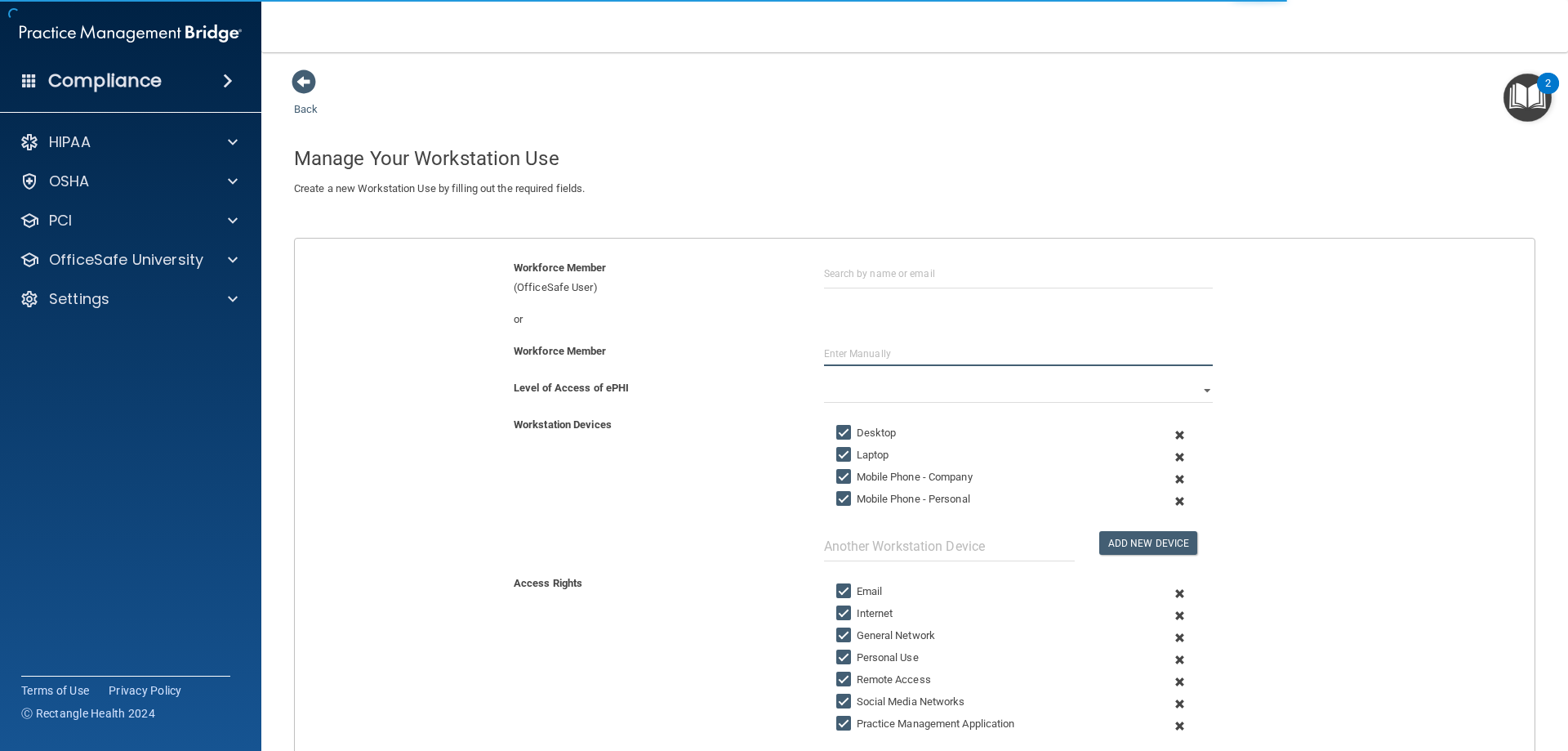
click at [888, 349] on input "text" at bounding box center [1019, 354] width 389 height 25
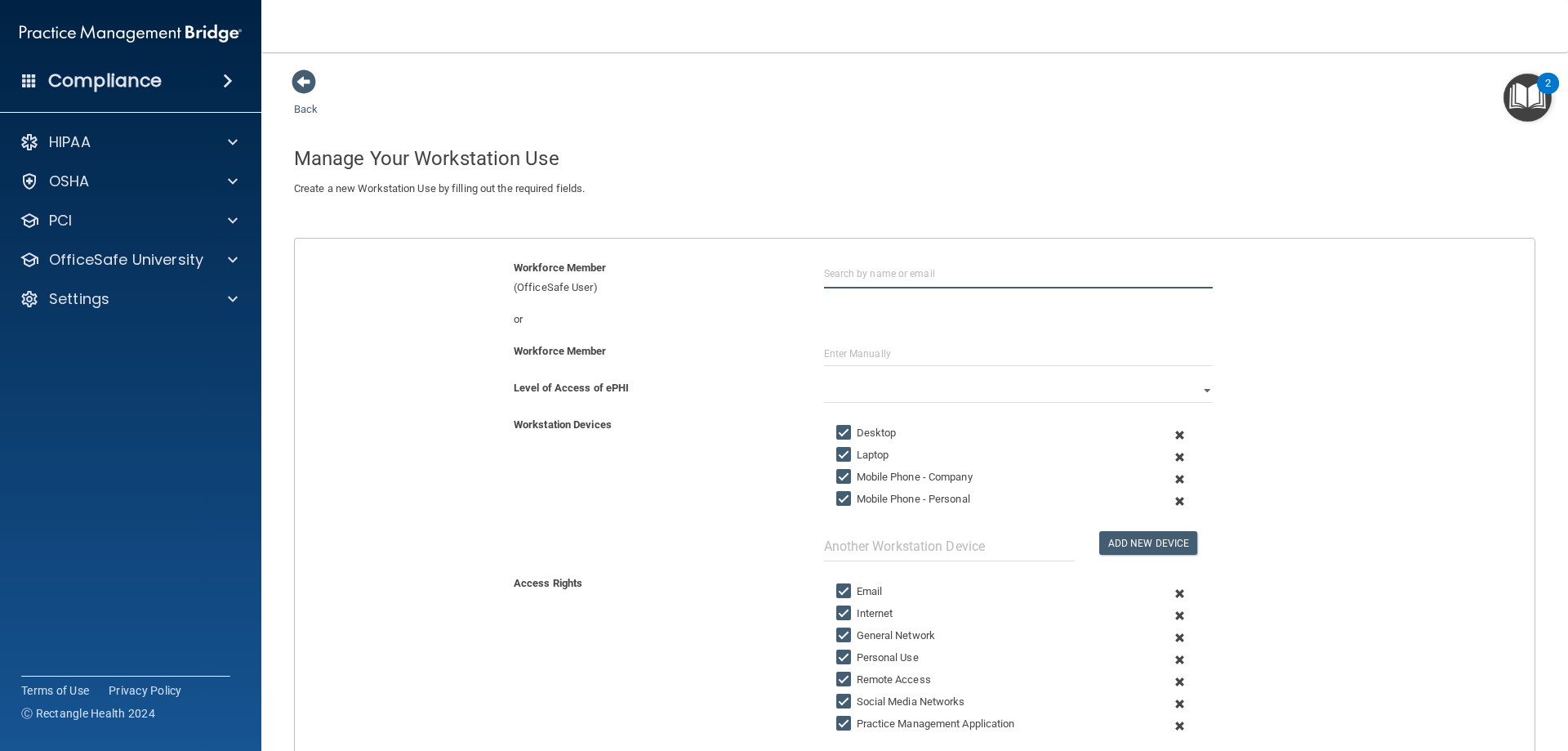
click at [894, 277] on input "text" at bounding box center [1019, 273] width 389 height 31
click at [870, 311] on div "[PERSON_NAME]" at bounding box center [883, 314] width 79 height 14
type input "[PERSON_NAME]"
click at [858, 389] on select "Full Limited None" at bounding box center [1019, 391] width 389 height 25
select select "0"
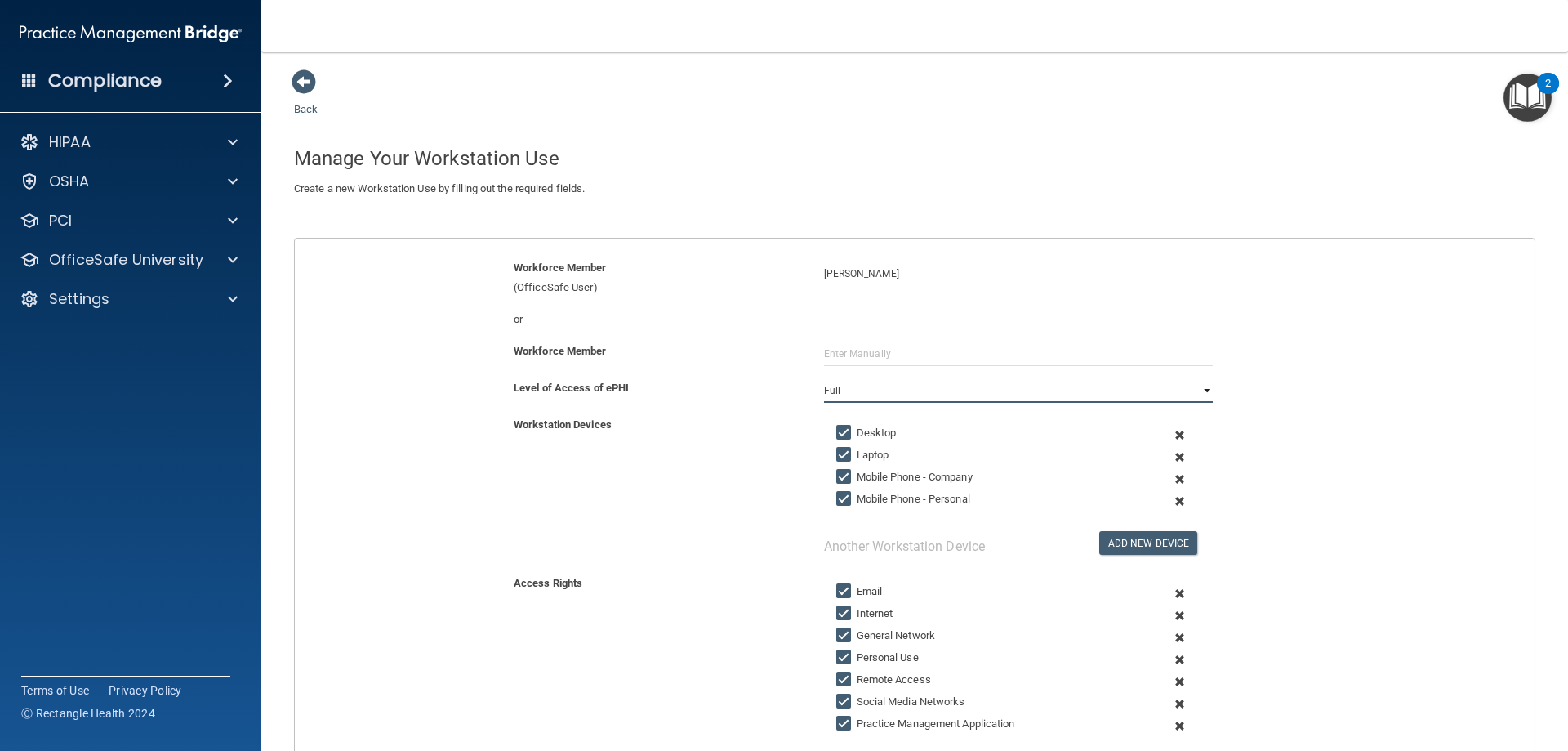
click at [824, 379] on select "Full Limited None" at bounding box center [1019, 391] width 389 height 25
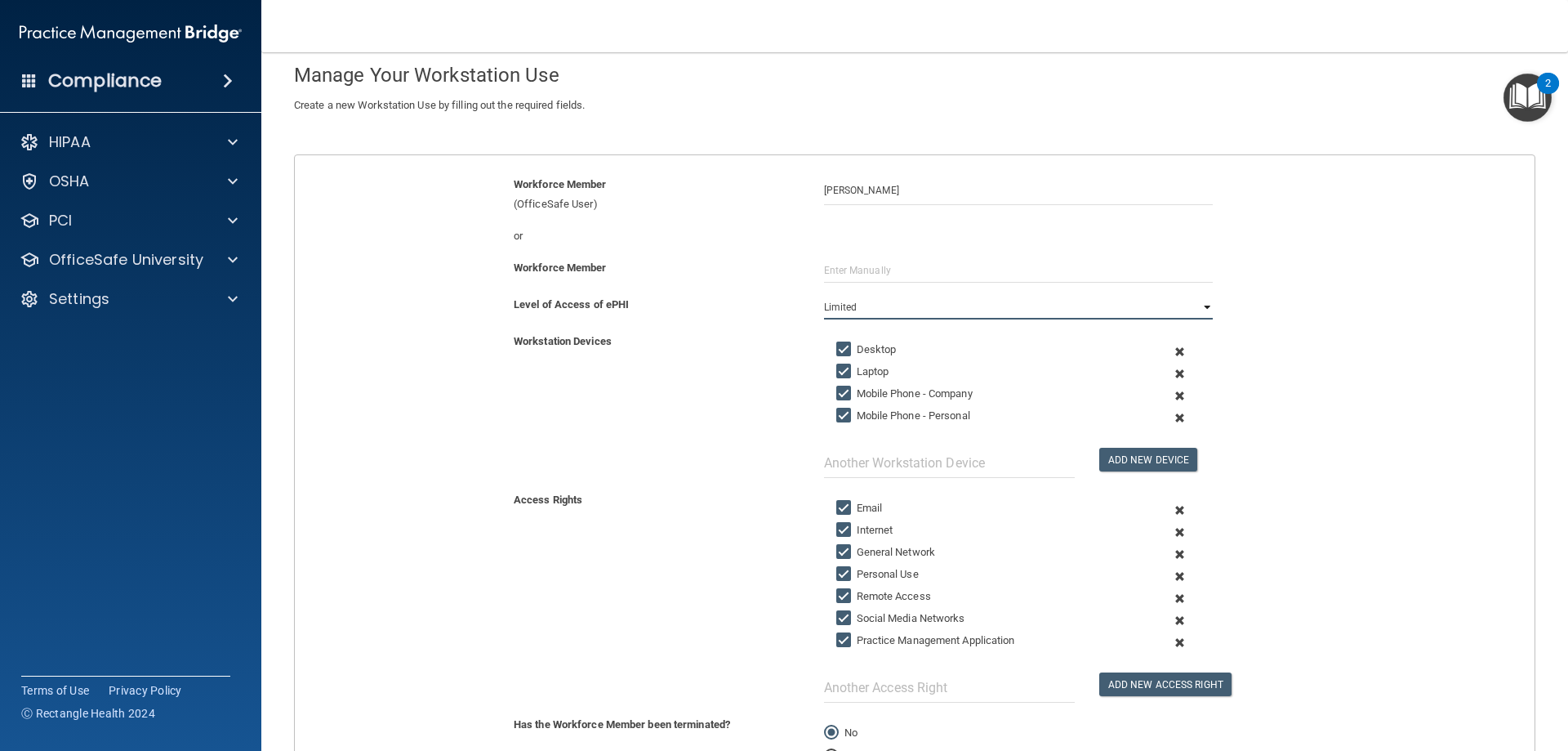
scroll to position [163, 0]
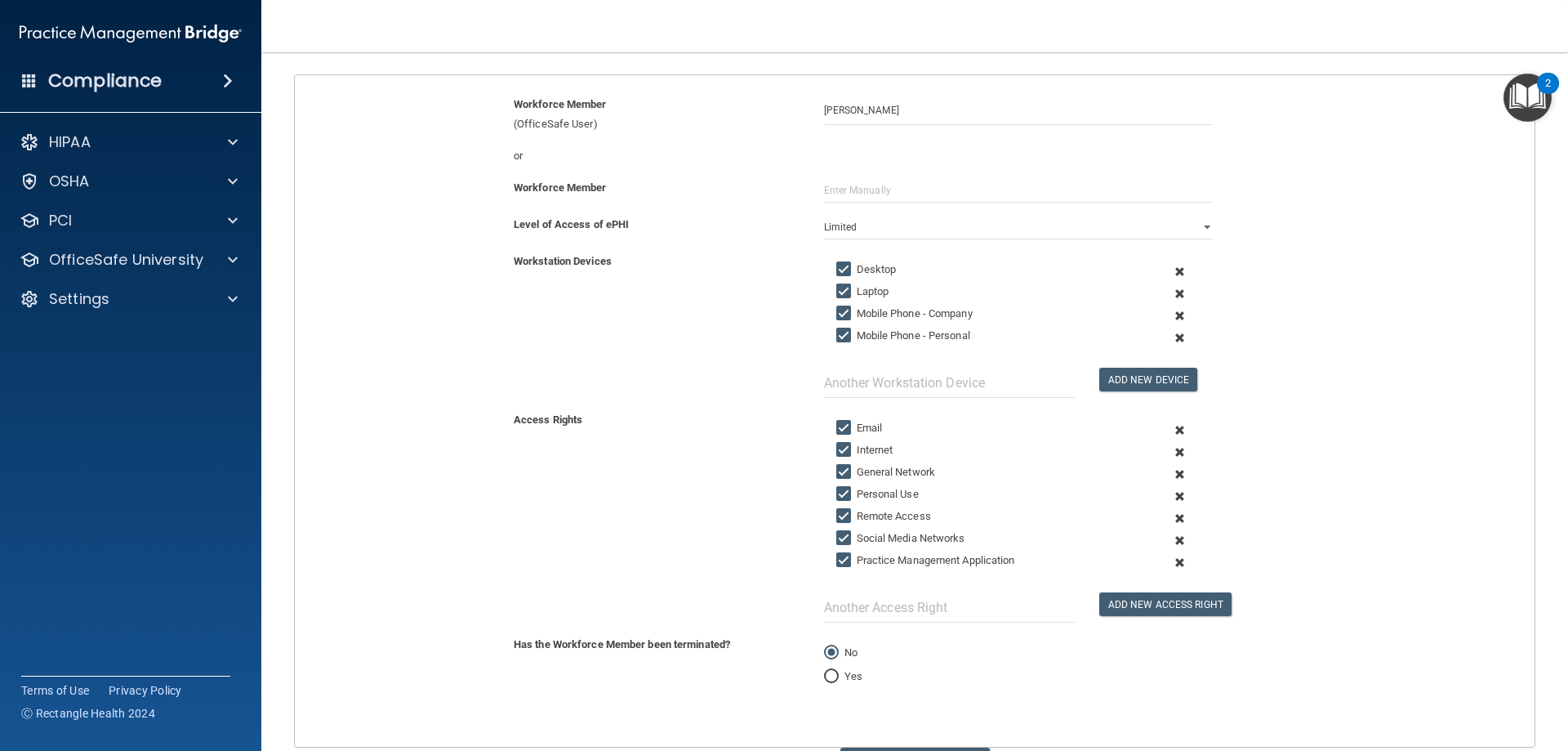
click at [837, 289] on input "Laptop" at bounding box center [845, 291] width 18 height 13
checkbox input "false"
click at [840, 316] on input "Mobile Phone - Company" at bounding box center [845, 314] width 18 height 13
checkbox input "false"
click at [837, 333] on input "Mobile Phone - Personal" at bounding box center [845, 336] width 18 height 13
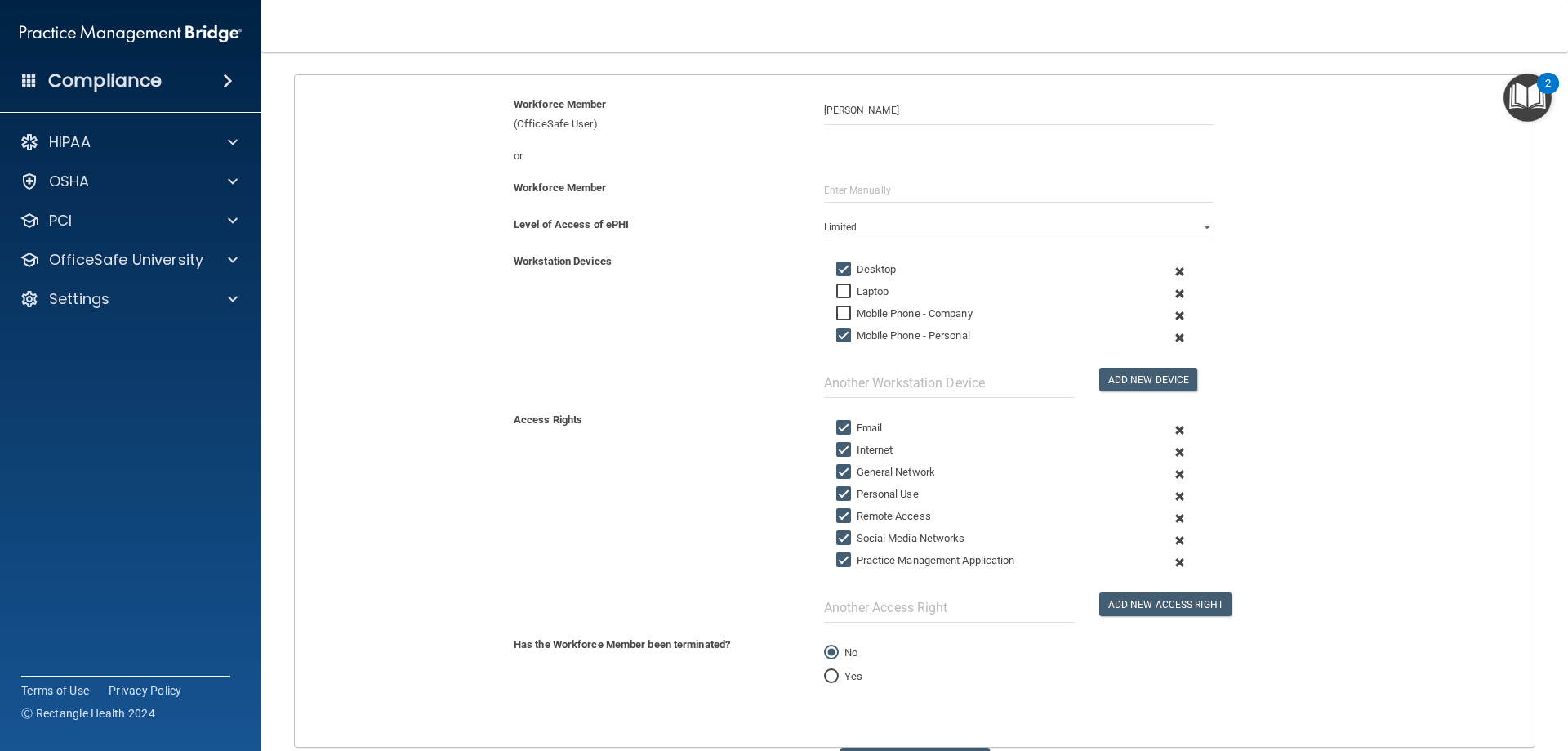
checkbox input "false"
click at [837, 491] on input "Personal Use" at bounding box center [845, 494] width 18 height 13
checkbox input "false"
click at [837, 536] on input "Social Media Networks" at bounding box center [845, 538] width 18 height 13
checkbox input "false"
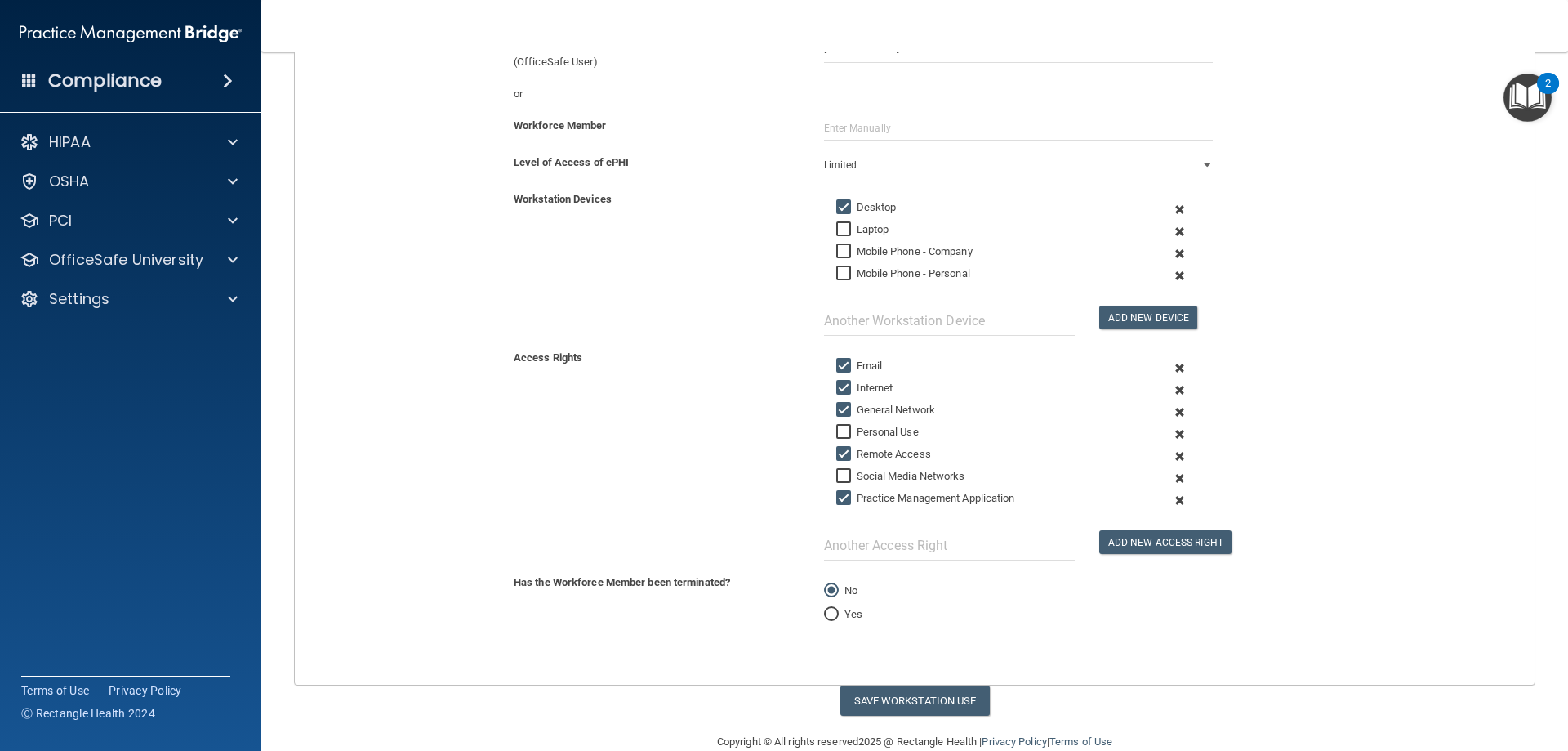
scroll to position [256, 0]
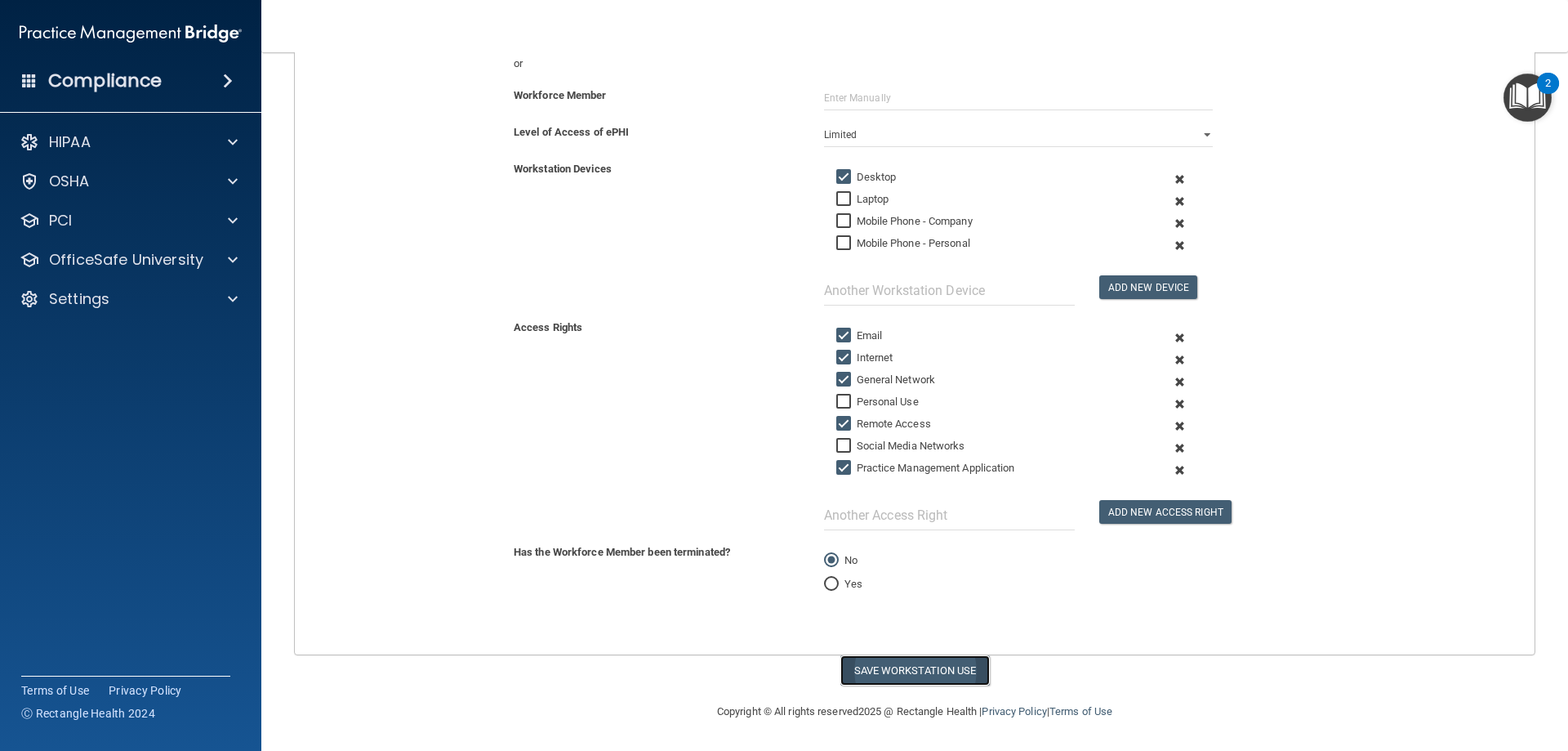
click at [890, 666] on button "Save Workstation Use" at bounding box center [915, 670] width 150 height 31
select select "? string:Full ?"
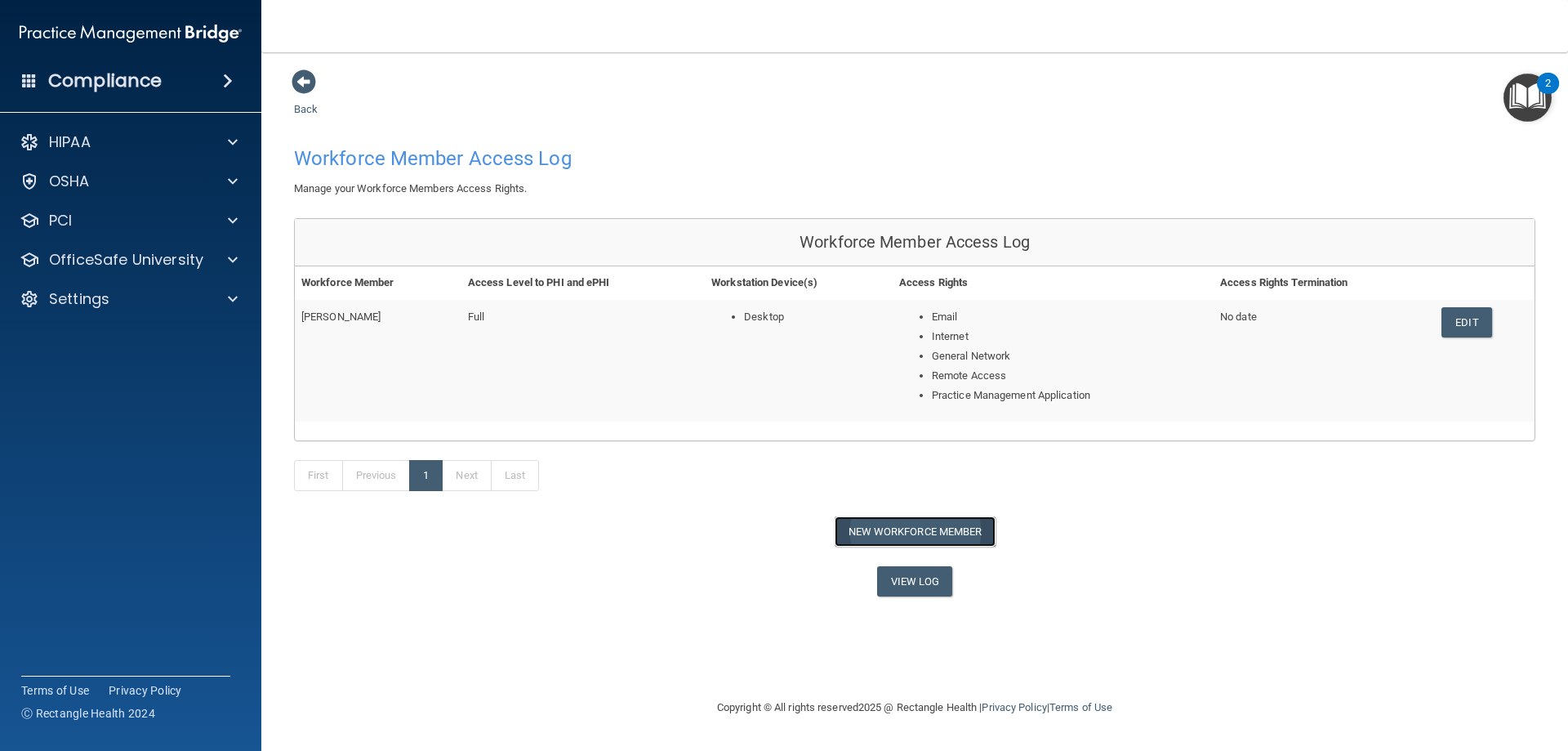
click at [914, 529] on button "New Workforce Member" at bounding box center [915, 531] width 161 height 31
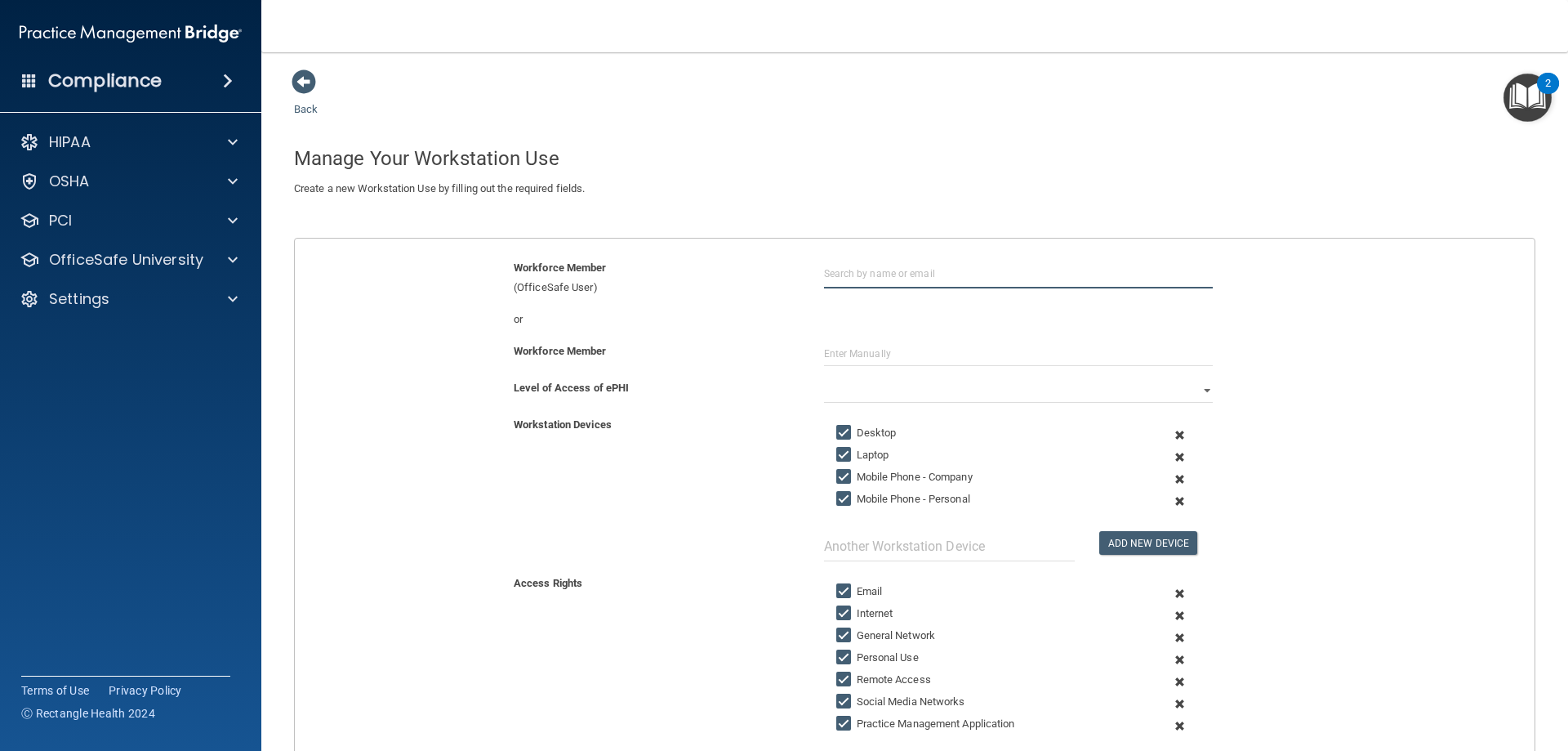
click at [893, 270] on input "text" at bounding box center [1019, 273] width 389 height 31
type input "c"
click at [879, 315] on div "Robert Block" at bounding box center [883, 314] width 79 height 14
type input "Robert Block"
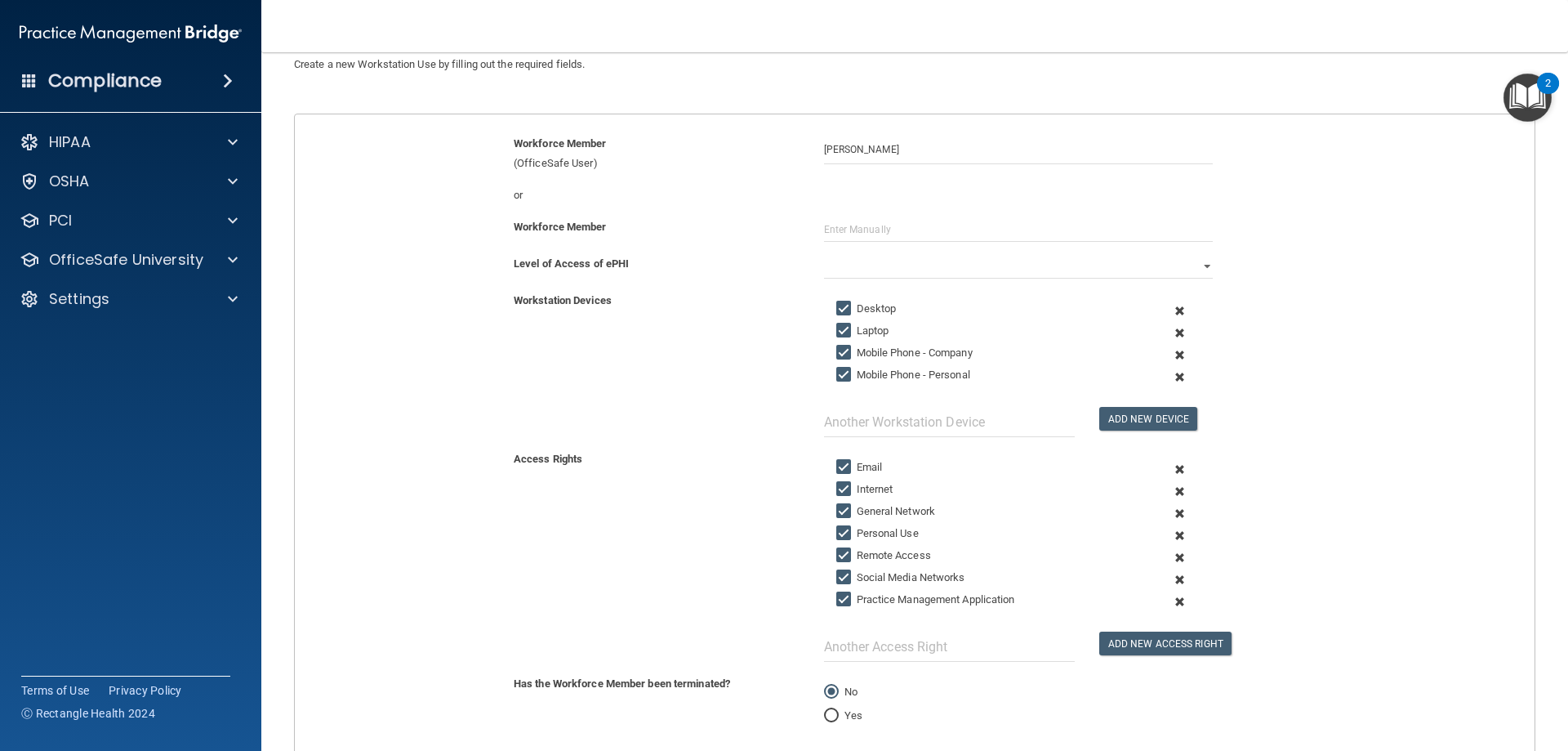
scroll to position [163, 0]
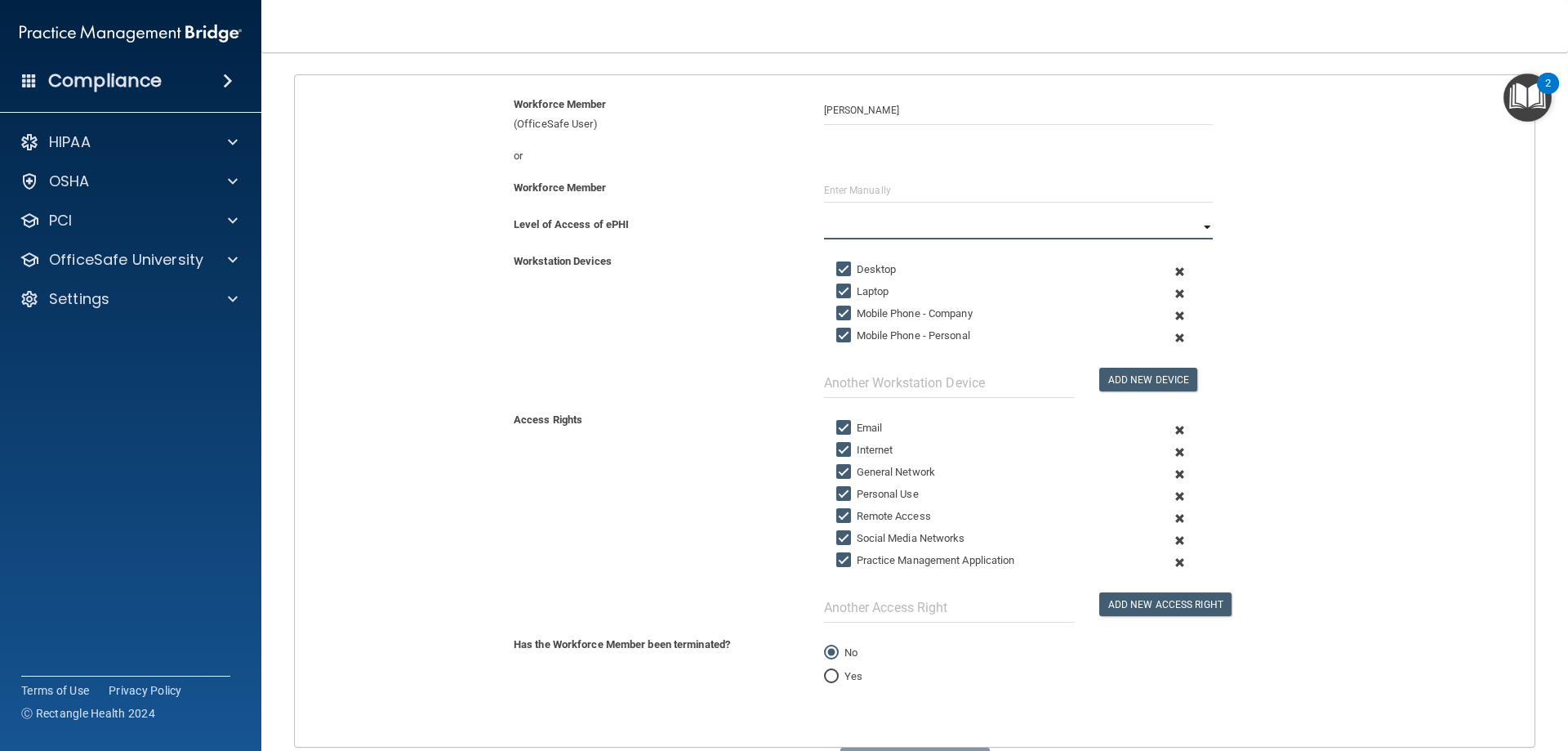
click at [964, 230] on select "Full Limited None" at bounding box center [1019, 227] width 389 height 25
select select "0"
click at [824, 215] on select "Full Limited None" at bounding box center [1019, 227] width 389 height 25
click at [837, 290] on input "Laptop" at bounding box center [845, 291] width 18 height 13
checkbox input "false"
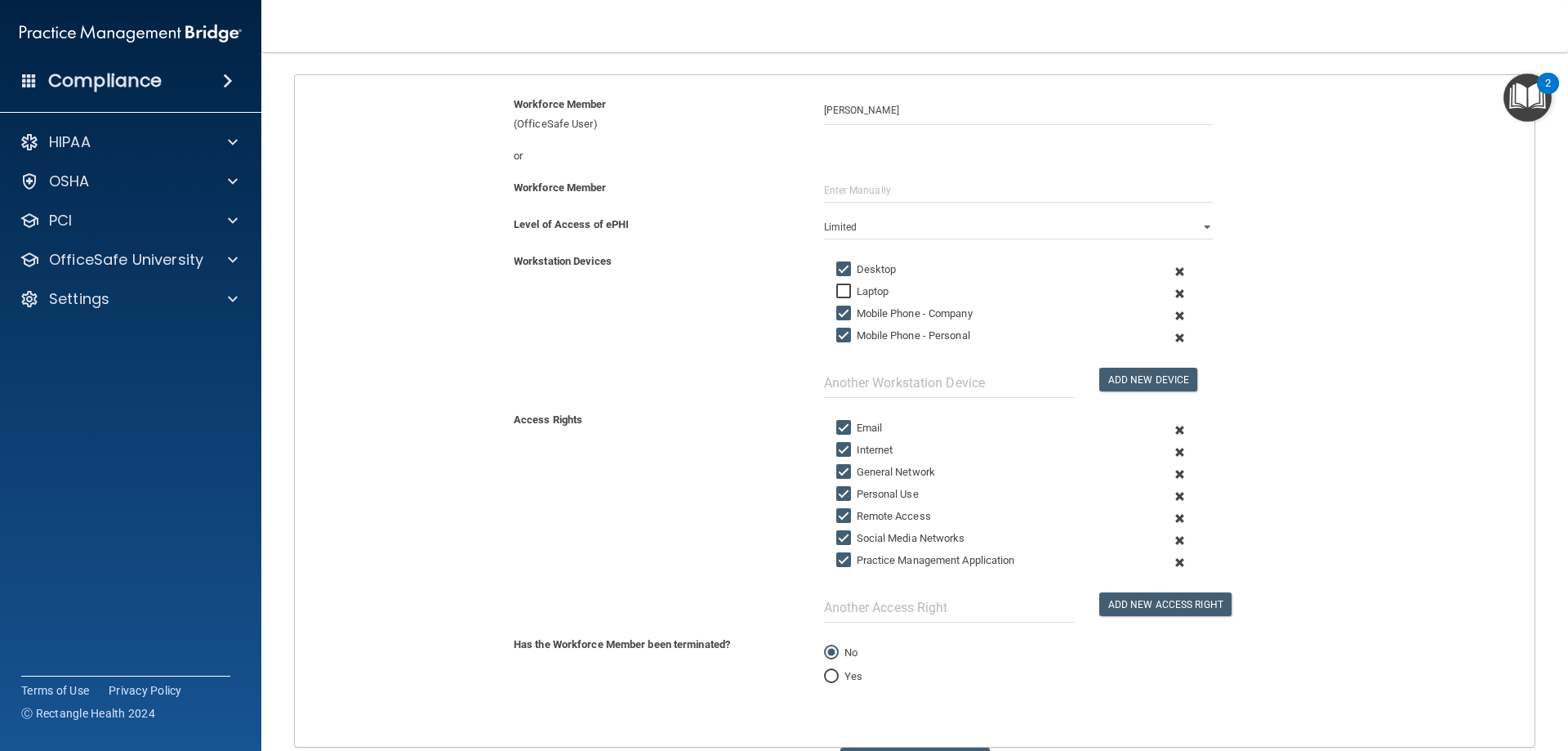
click at [837, 309] on input "Mobile Phone - Company" at bounding box center [845, 314] width 18 height 13
checkbox input "false"
click at [837, 329] on input "Mobile Phone - Personal" at bounding box center [845, 336] width 18 height 13
checkbox input "false"
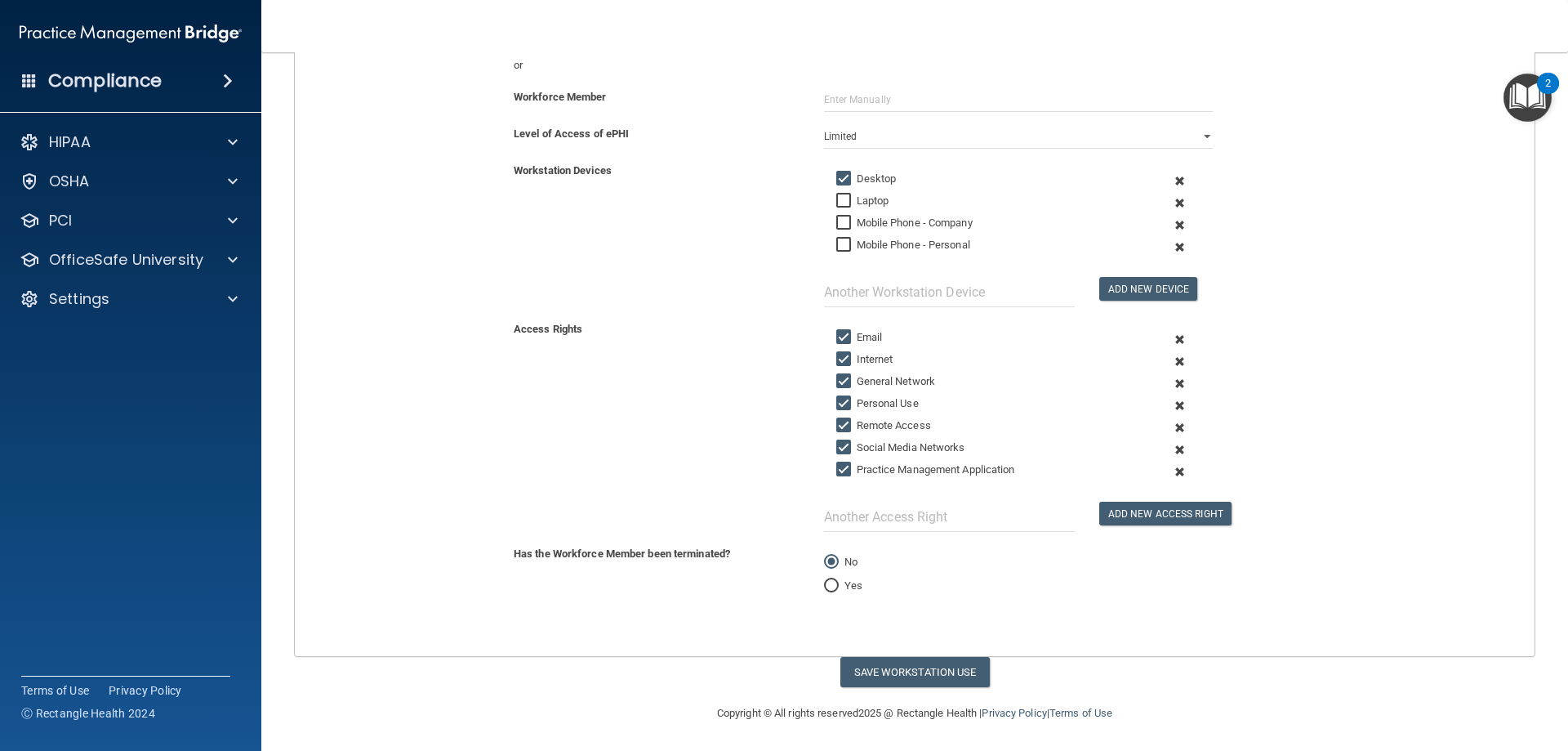
scroll to position [256, 0]
click at [839, 444] on input "Social Media Networks" at bounding box center [845, 446] width 18 height 13
checkbox input "false"
click at [837, 400] on input "Personal Use" at bounding box center [845, 401] width 18 height 13
checkbox input "false"
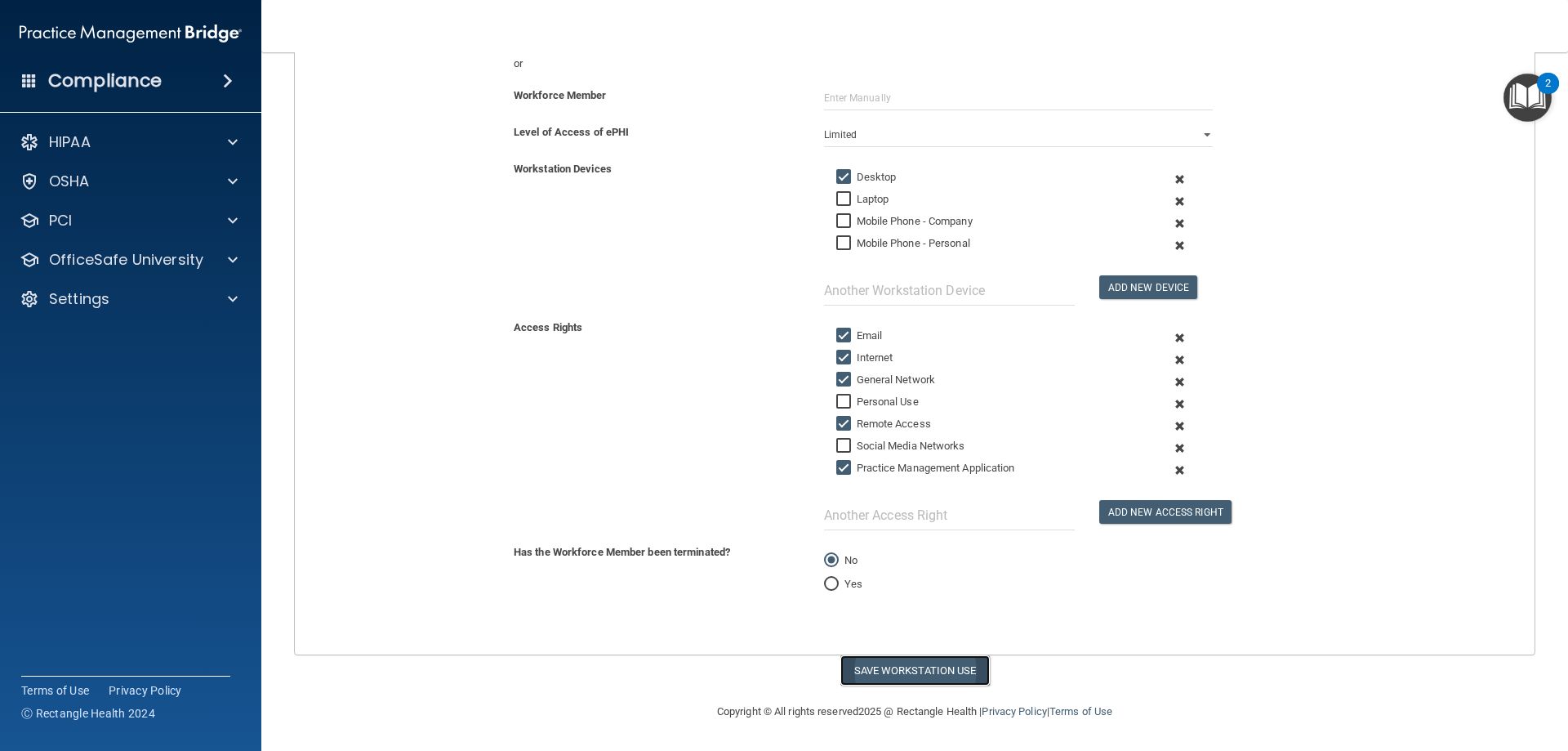
click at [870, 661] on button "Save Workstation Use" at bounding box center [915, 670] width 150 height 31
select select "? string:Full ?"
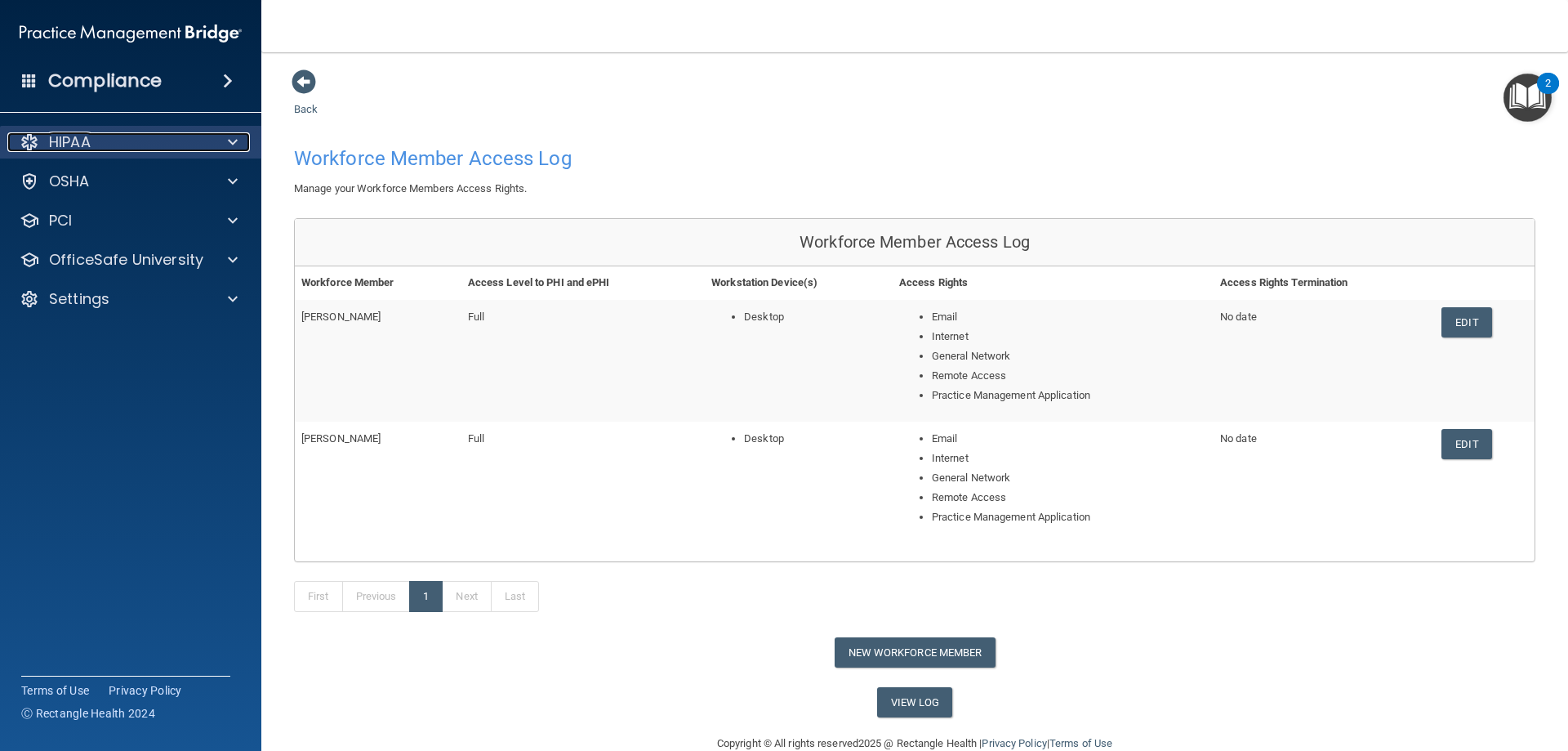
click at [213, 139] on div at bounding box center [230, 142] width 41 height 19
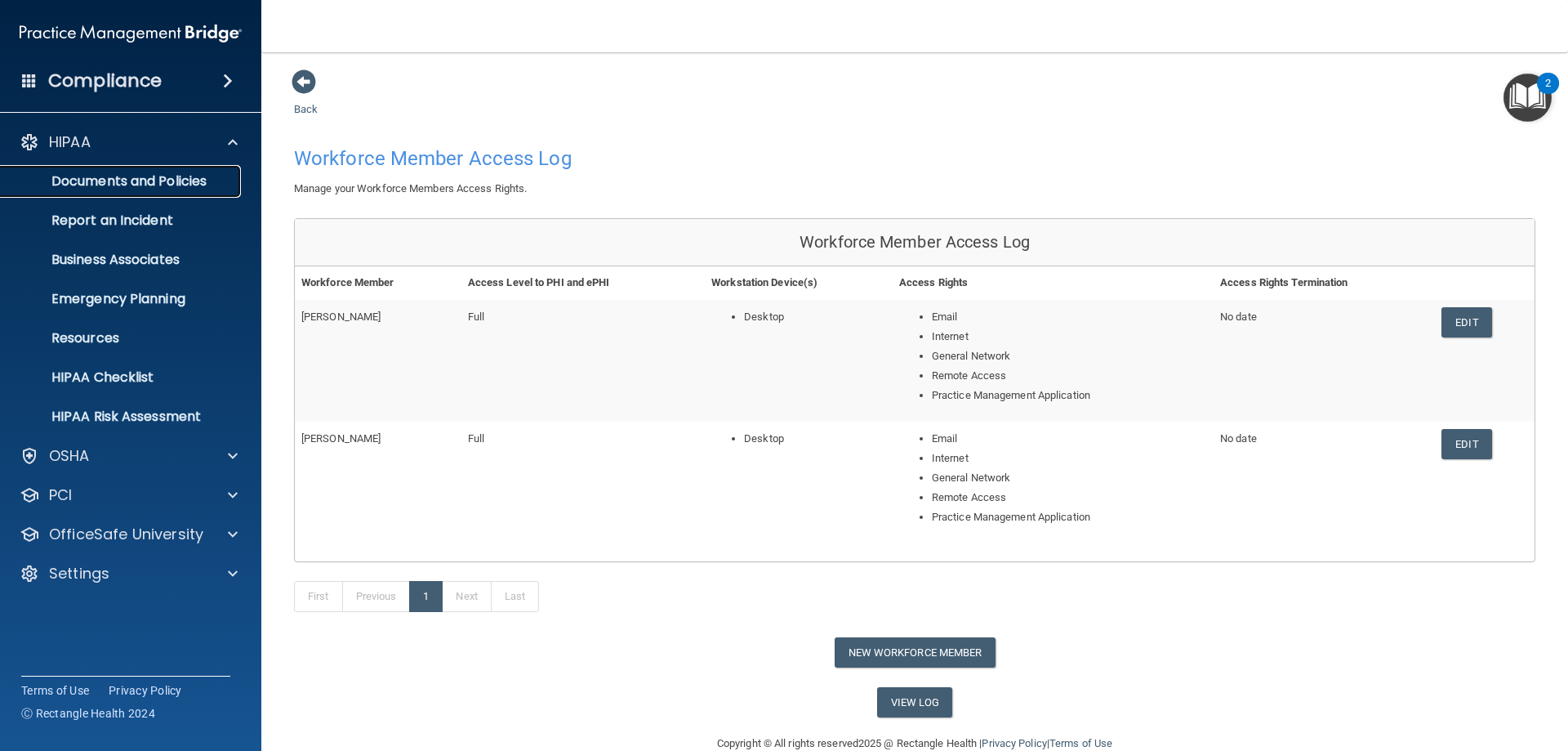
click at [184, 183] on p "Documents and Policies" at bounding box center [122, 181] width 223 height 17
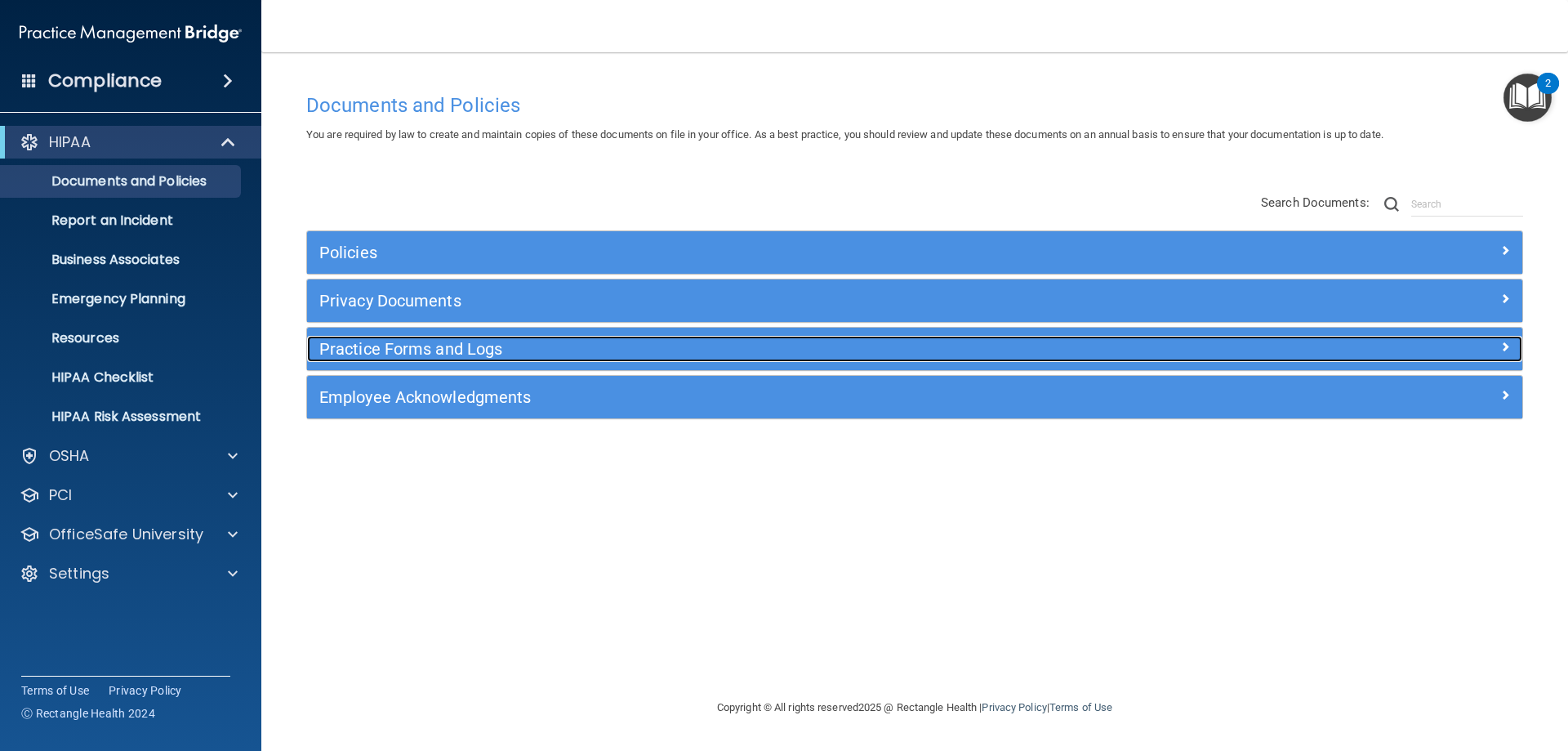
click at [519, 351] on h5 "Practice Forms and Logs" at bounding box center [763, 349] width 887 height 18
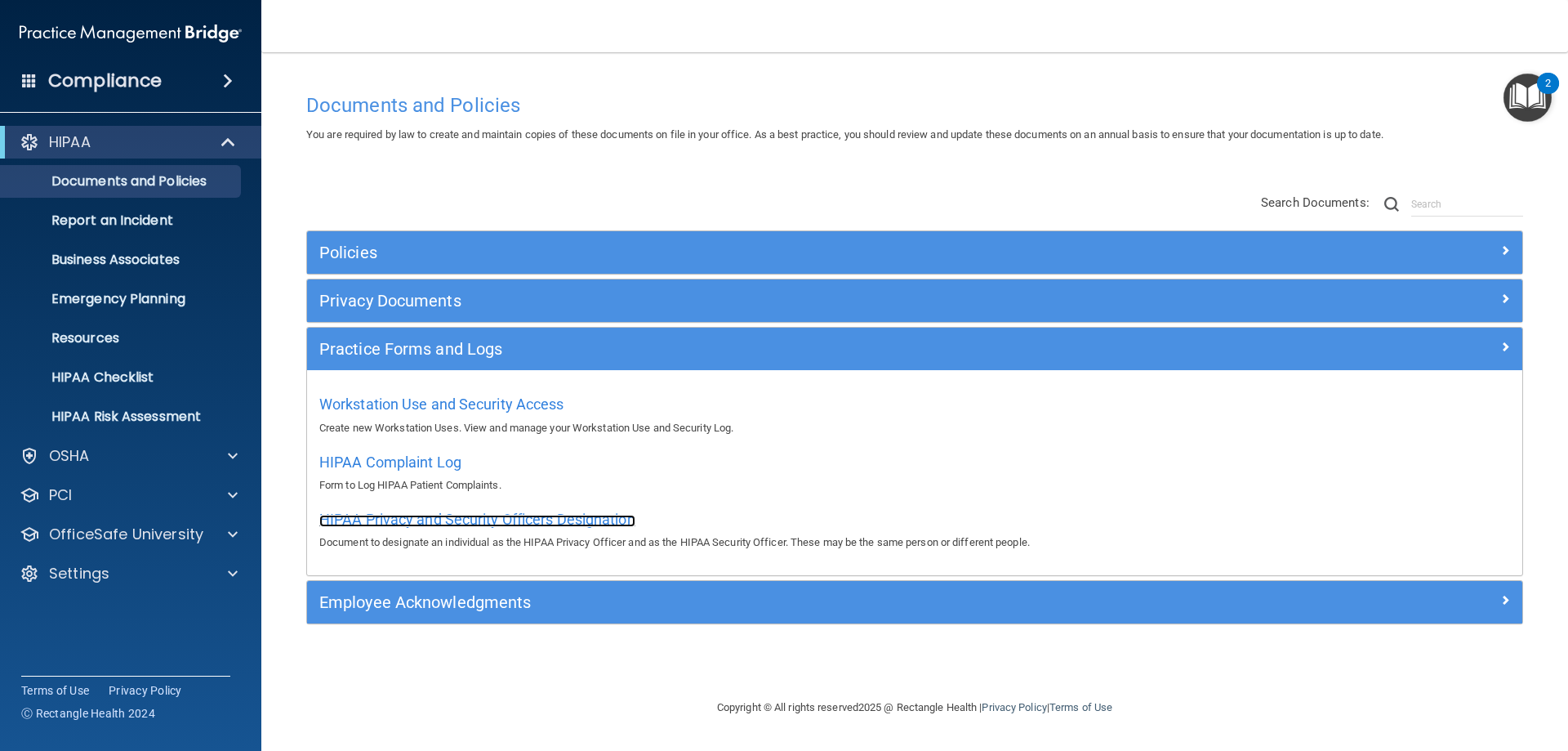
click at [376, 517] on span "HIPAA Privacy and Security Officers Designation" at bounding box center [477, 520] width 316 height 18
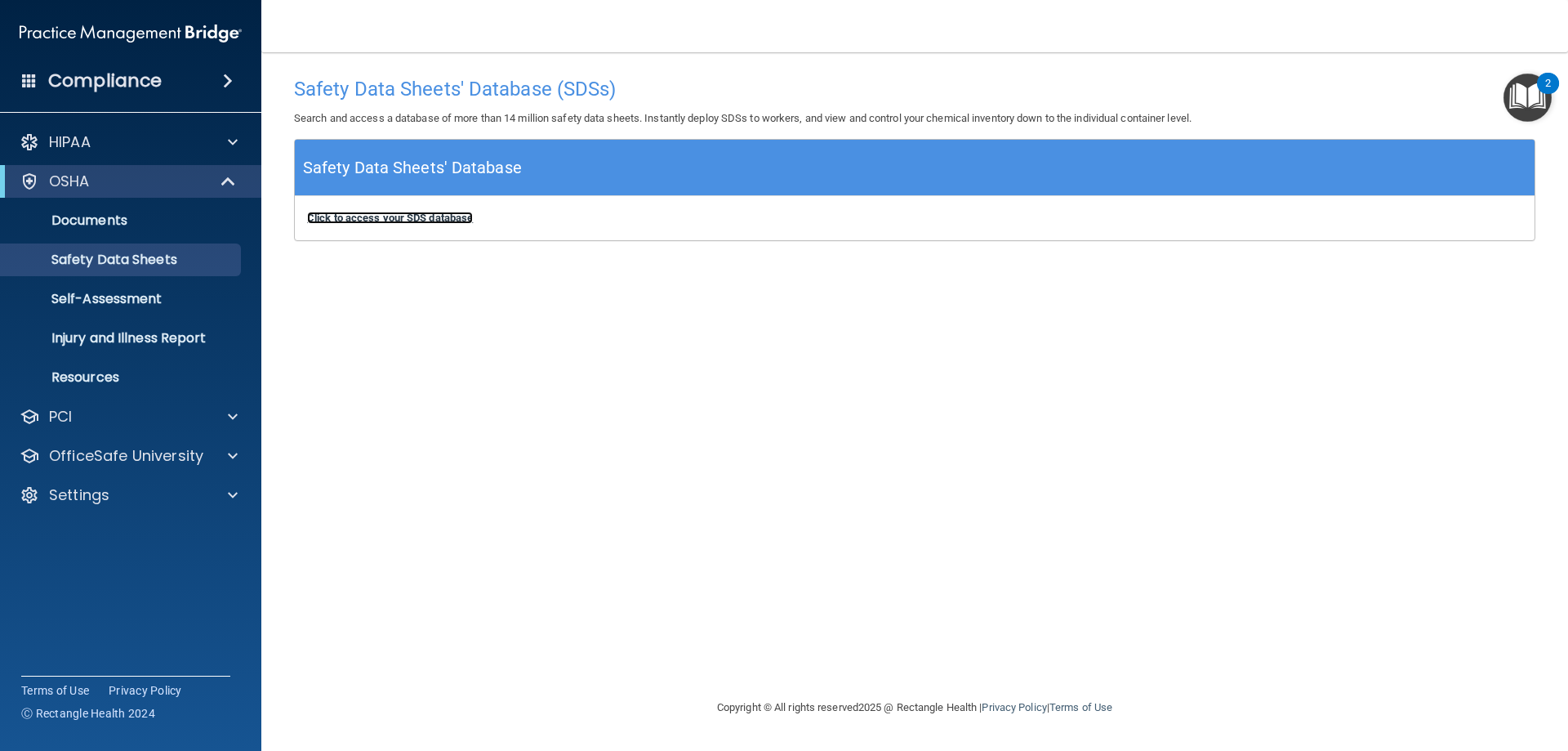
click at [416, 221] on b "Click to access your SDS database" at bounding box center [390, 218] width 166 height 12
click at [140, 248] on link "Safety Data Sheets" at bounding box center [112, 259] width 258 height 32
click at [373, 213] on b "Click to access your SDS database" at bounding box center [390, 218] width 166 height 12
click at [201, 294] on p "Self-Assessment" at bounding box center [122, 299] width 223 height 17
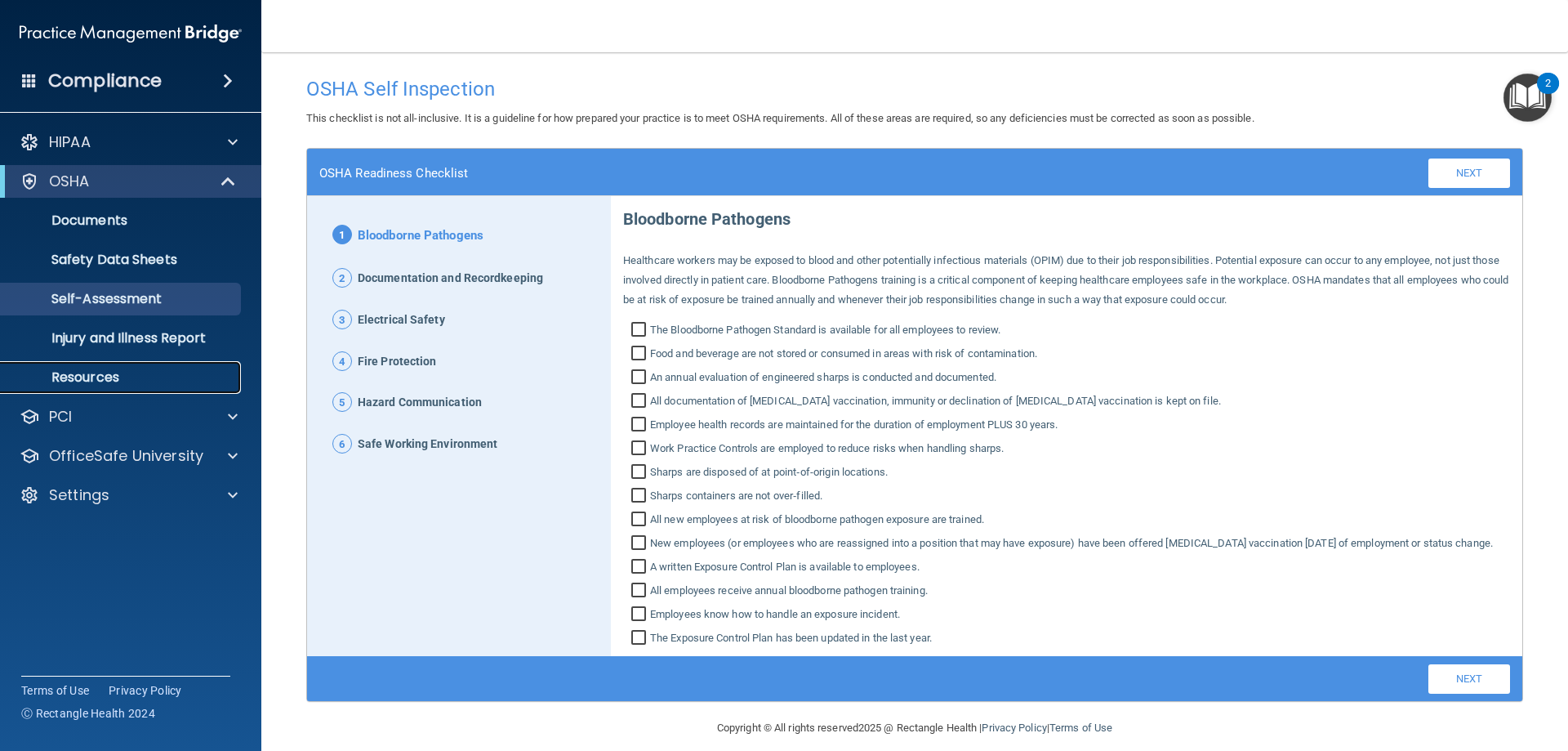
click at [180, 381] on p "Resources" at bounding box center [122, 377] width 223 height 17
